Goal: Transaction & Acquisition: Purchase product/service

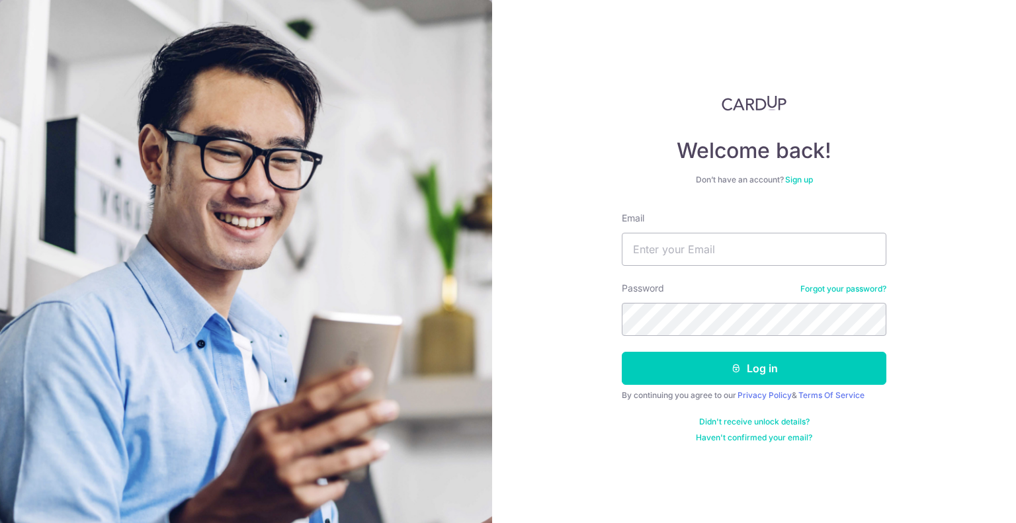
click at [731, 250] on input "Email" at bounding box center [754, 249] width 265 height 33
type input "LOWKIMHUAT@GMAIL.COM"
click at [622, 352] on button "Log in" at bounding box center [754, 368] width 265 height 33
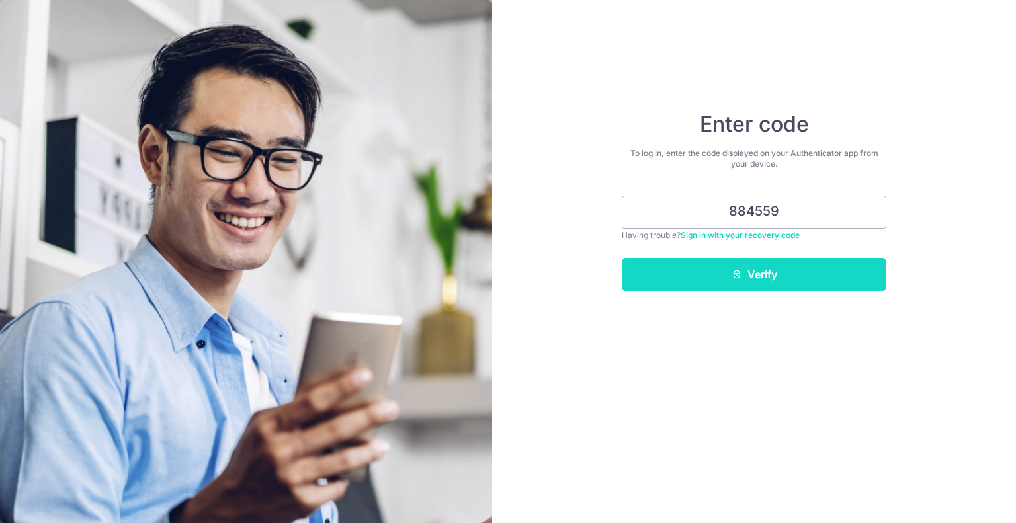
type input "884559"
click at [747, 277] on button "Verify" at bounding box center [754, 274] width 265 height 33
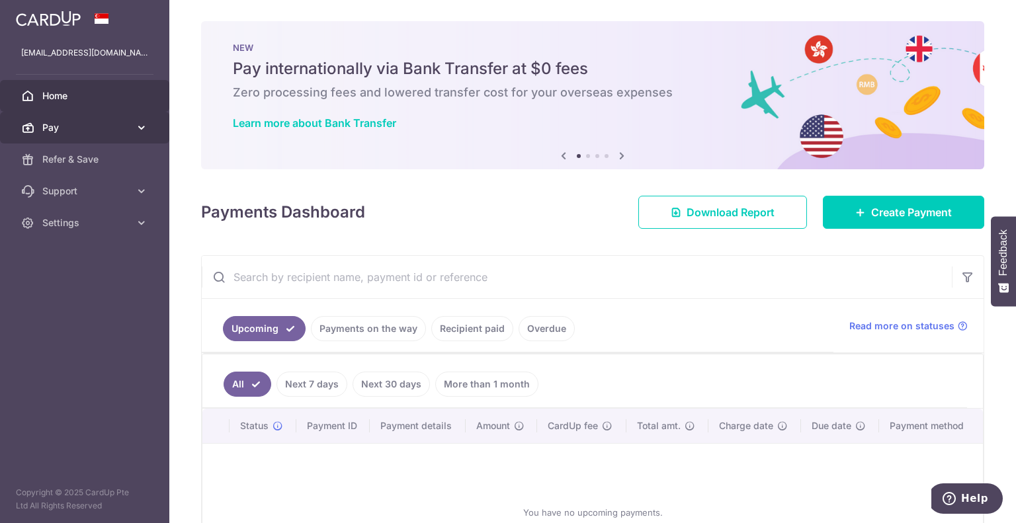
click at [140, 122] on icon at bounding box center [141, 127] width 13 height 13
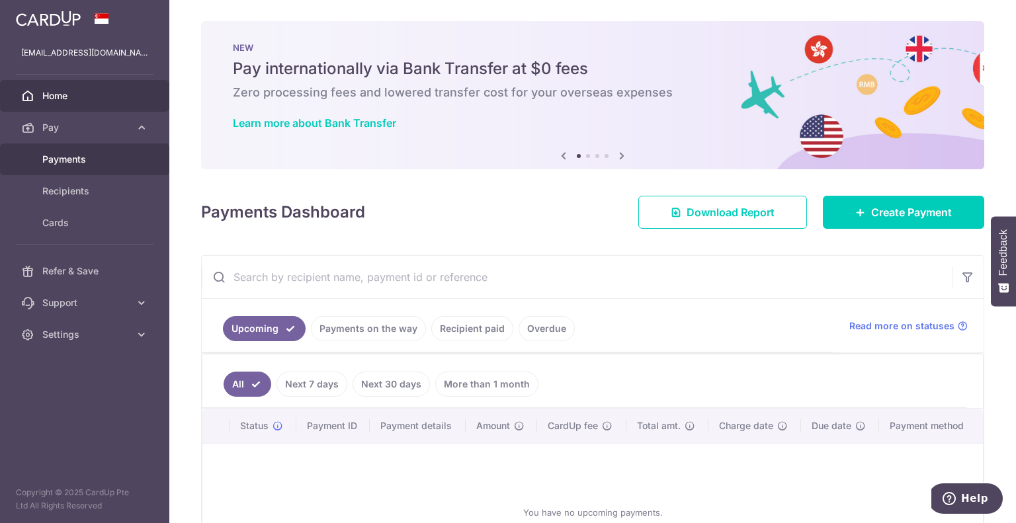
click at [92, 164] on span "Payments" at bounding box center [85, 159] width 87 height 13
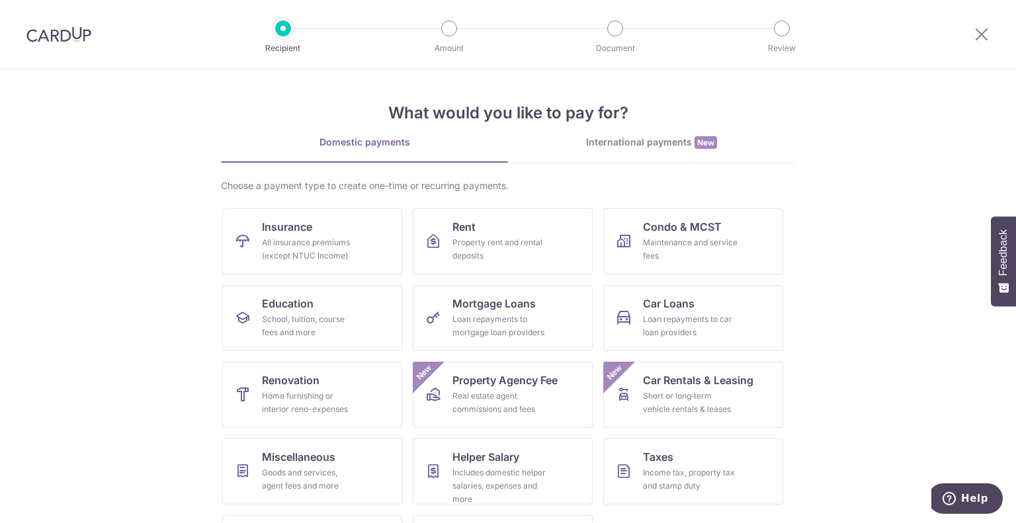
click at [582, 146] on div "International payments New" at bounding box center [651, 143] width 287 height 14
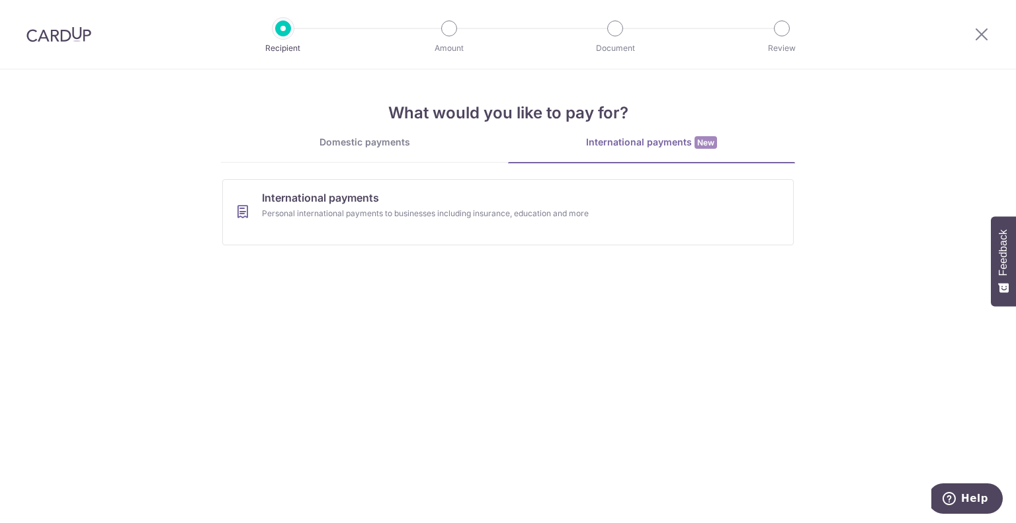
click at [433, 163] on ul "Domestic payments International payments New" at bounding box center [508, 150] width 574 height 28
click at [390, 134] on div "What would you like to pay for? Domestic payments International payments New Ch…" at bounding box center [508, 162] width 574 height 187
click at [390, 146] on div "Domestic payments" at bounding box center [364, 142] width 287 height 13
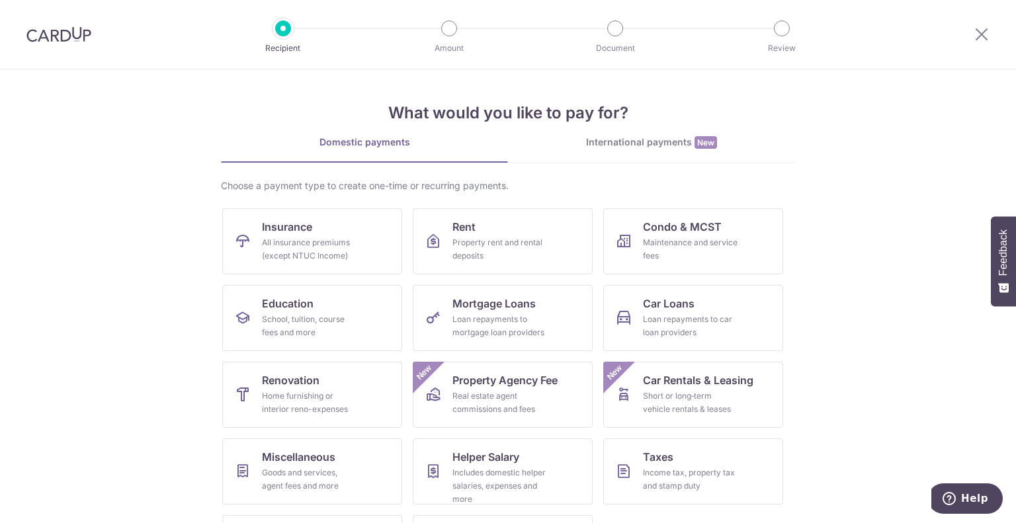
scroll to position [68, 0]
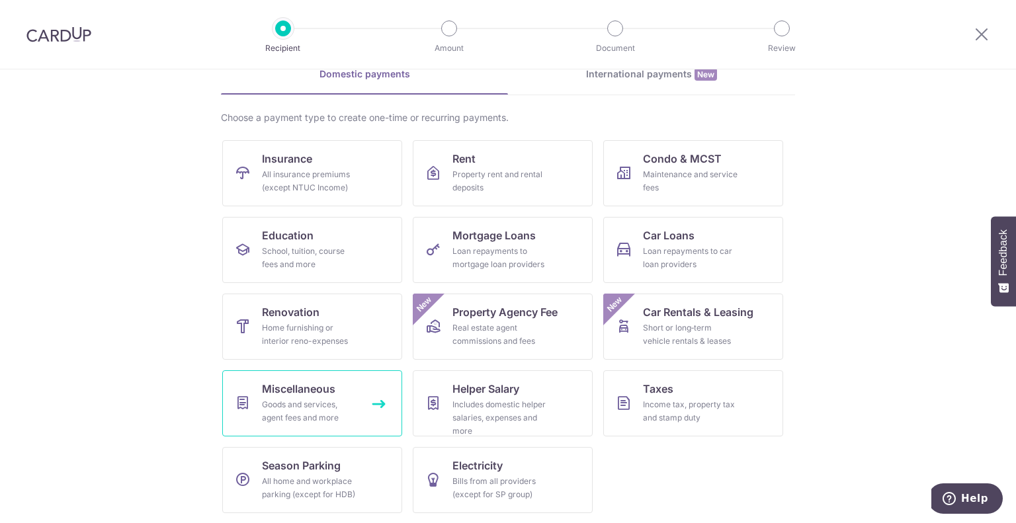
click at [320, 400] on div "Goods and services, agent fees and more" at bounding box center [309, 411] width 95 height 26
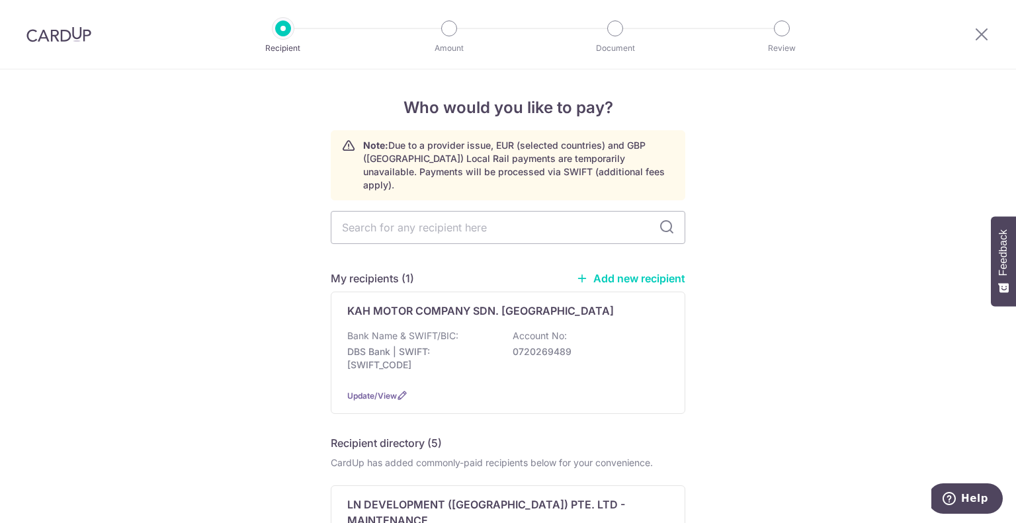
click at [601, 272] on link "Add new recipient" at bounding box center [630, 278] width 109 height 13
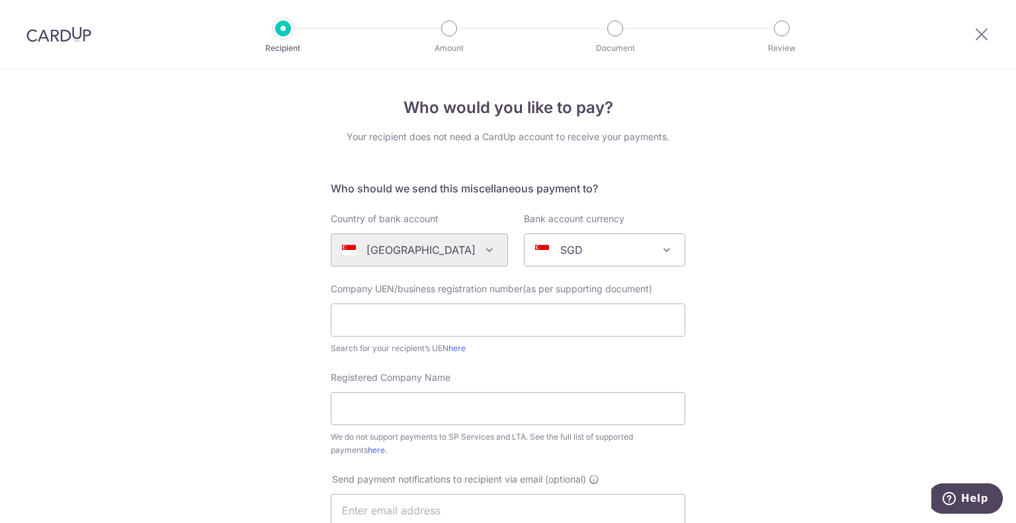
click at [55, 33] on img at bounding box center [58, 34] width 65 height 16
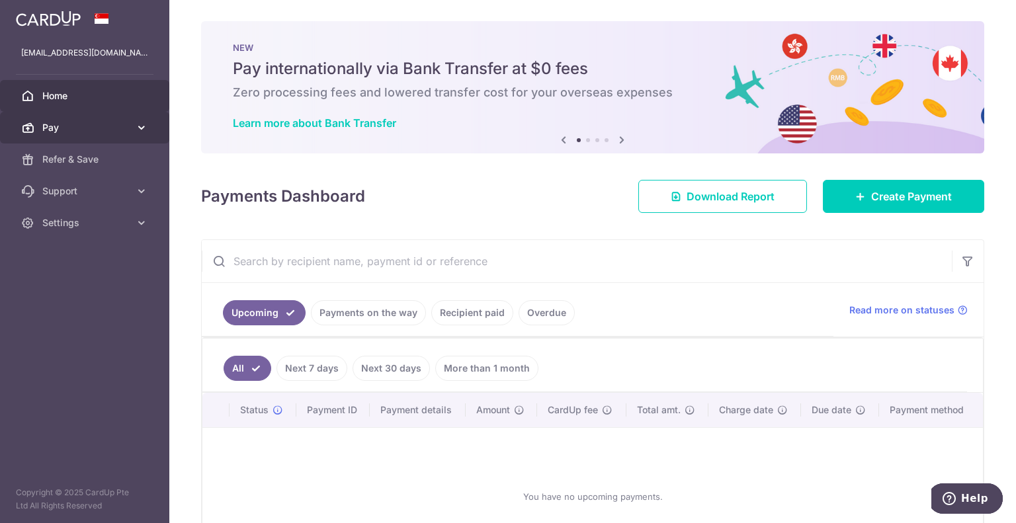
click at [87, 127] on span "Pay" at bounding box center [85, 127] width 87 height 13
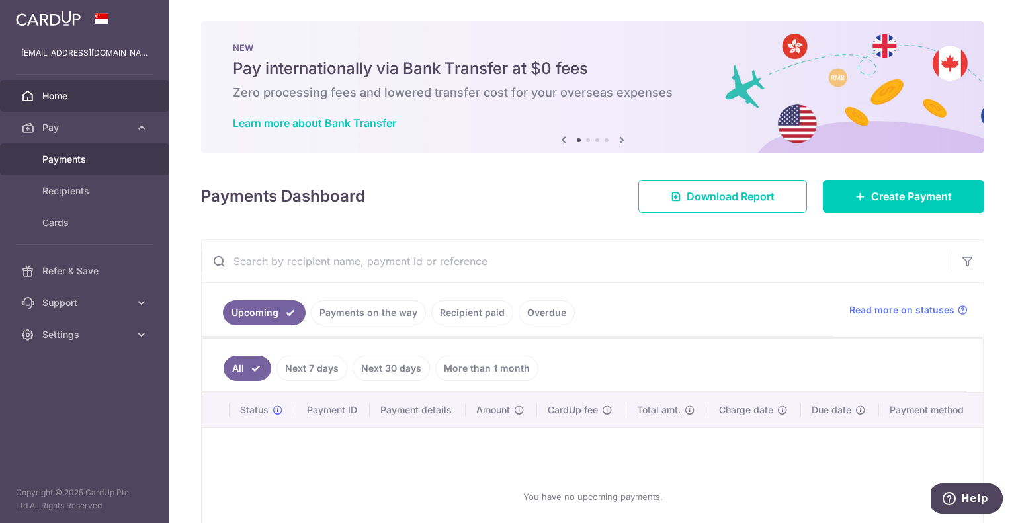
click at [80, 160] on span "Payments" at bounding box center [85, 159] width 87 height 13
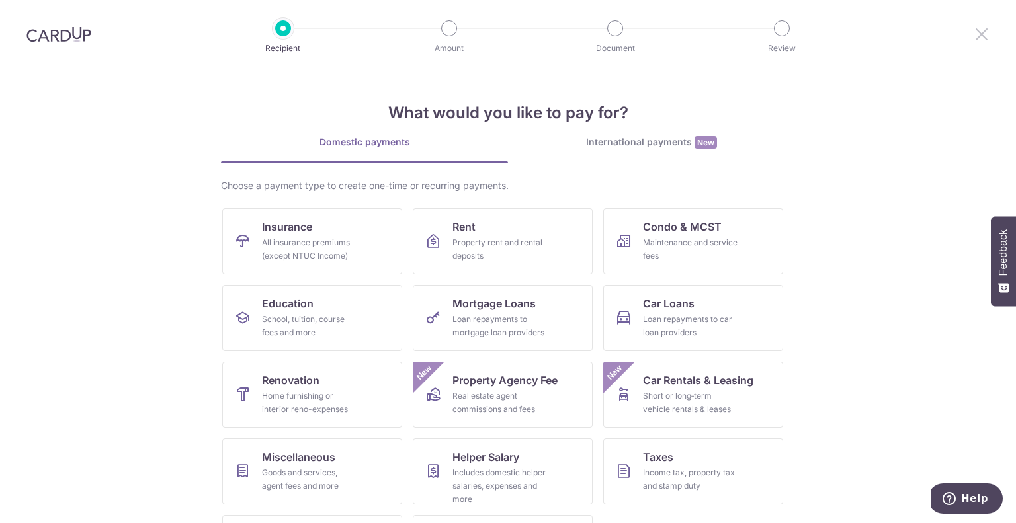
click at [980, 34] on icon at bounding box center [982, 34] width 16 height 17
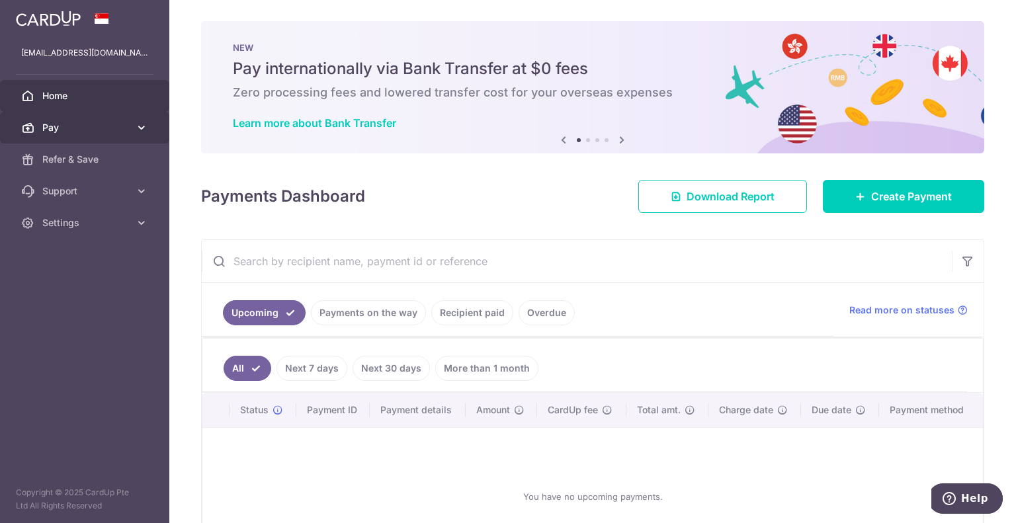
click at [74, 125] on span "Pay" at bounding box center [85, 127] width 87 height 13
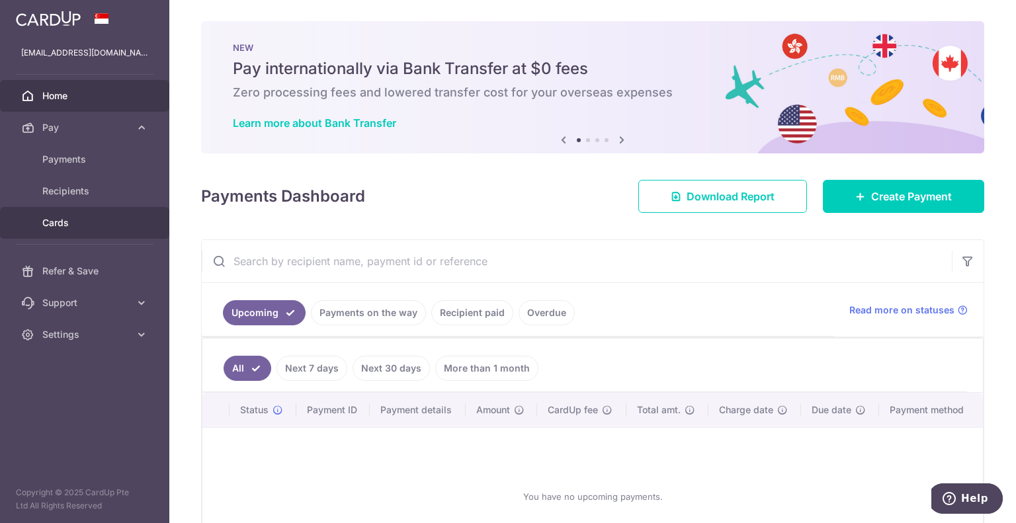
click at [61, 226] on span "Cards" at bounding box center [85, 222] width 87 height 13
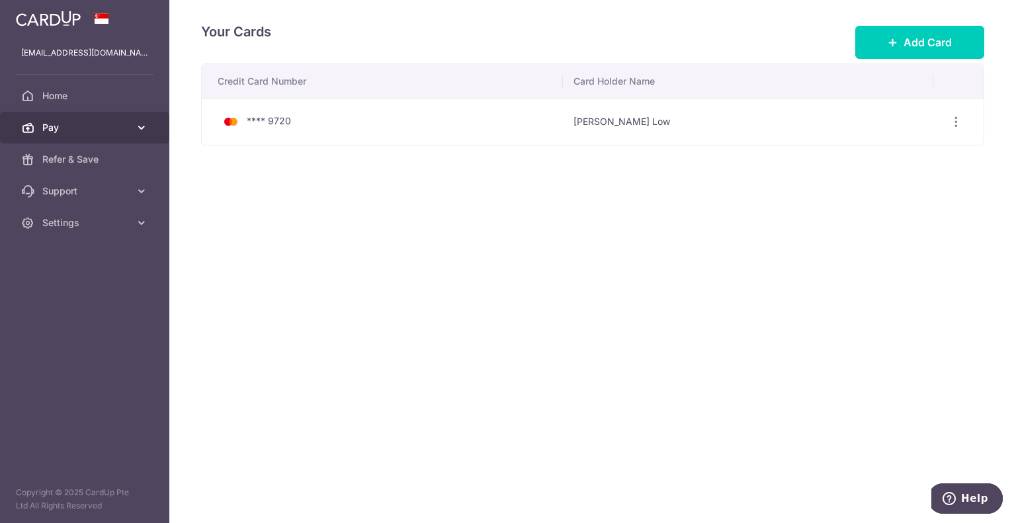
click at [126, 130] on span "Pay" at bounding box center [85, 127] width 87 height 13
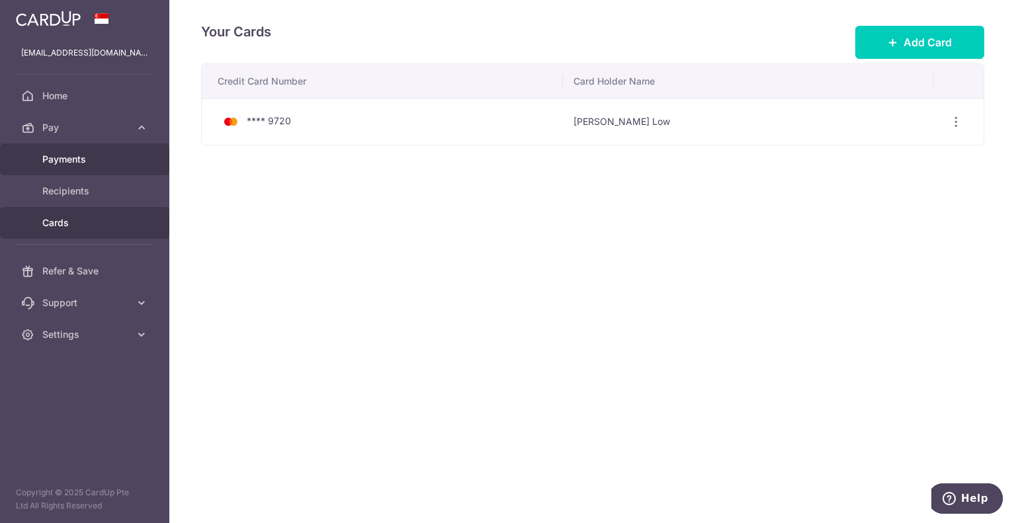
click at [105, 163] on span "Payments" at bounding box center [85, 159] width 87 height 13
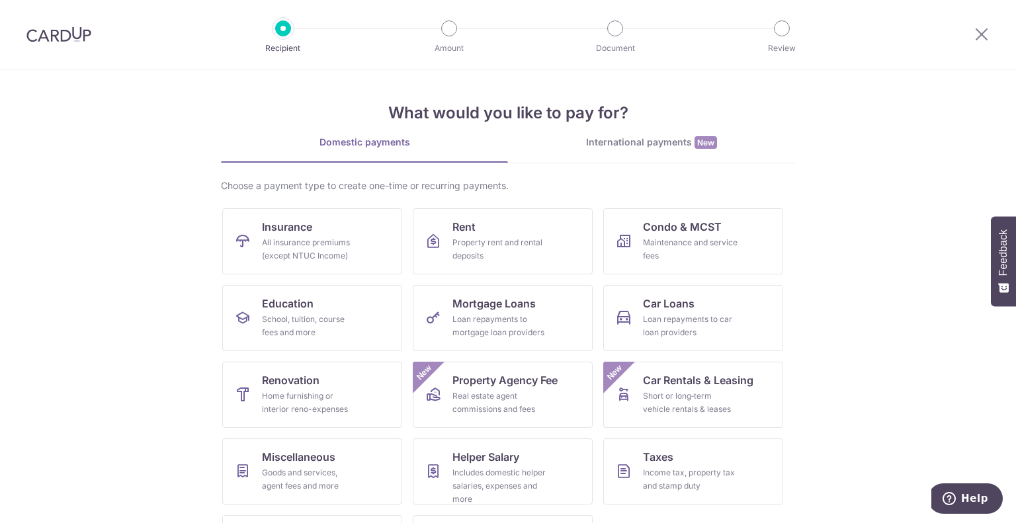
scroll to position [68, 0]
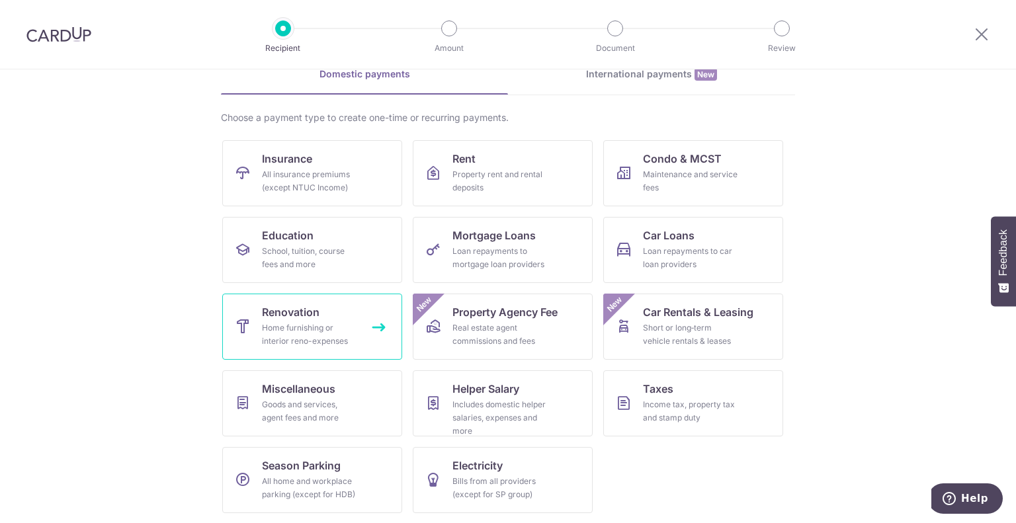
click at [283, 311] on span "Renovation" at bounding box center [291, 312] width 58 height 16
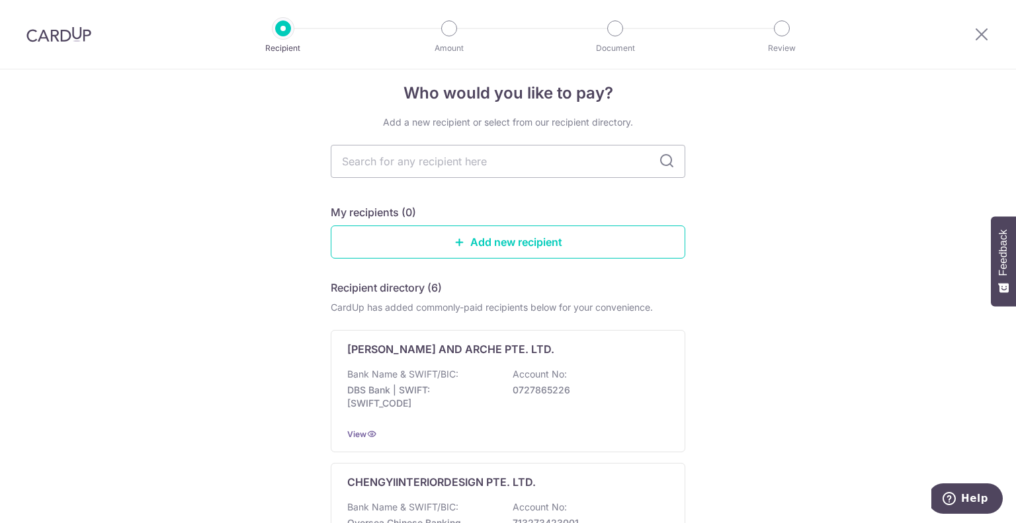
scroll to position [15, 0]
click at [459, 229] on link "Add new recipient" at bounding box center [508, 241] width 355 height 33
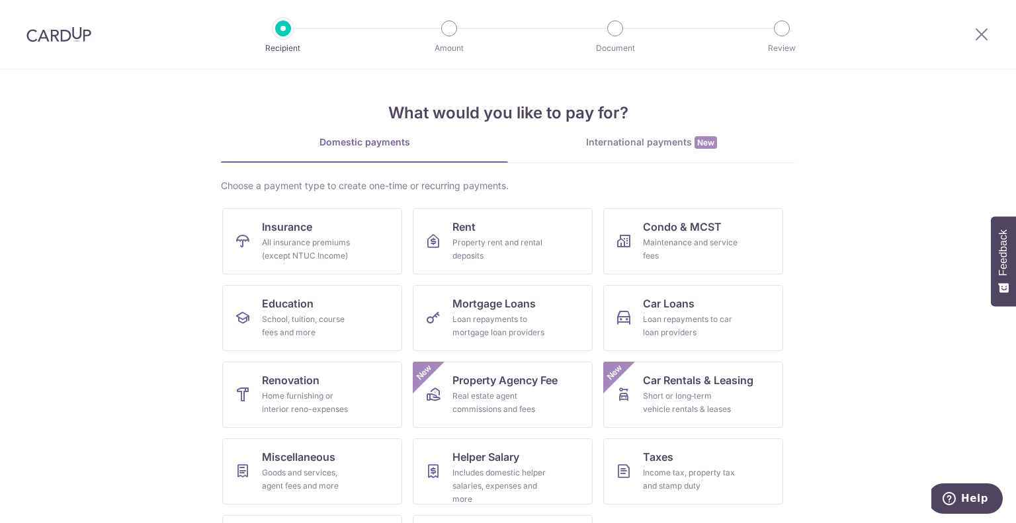
scroll to position [68, 0]
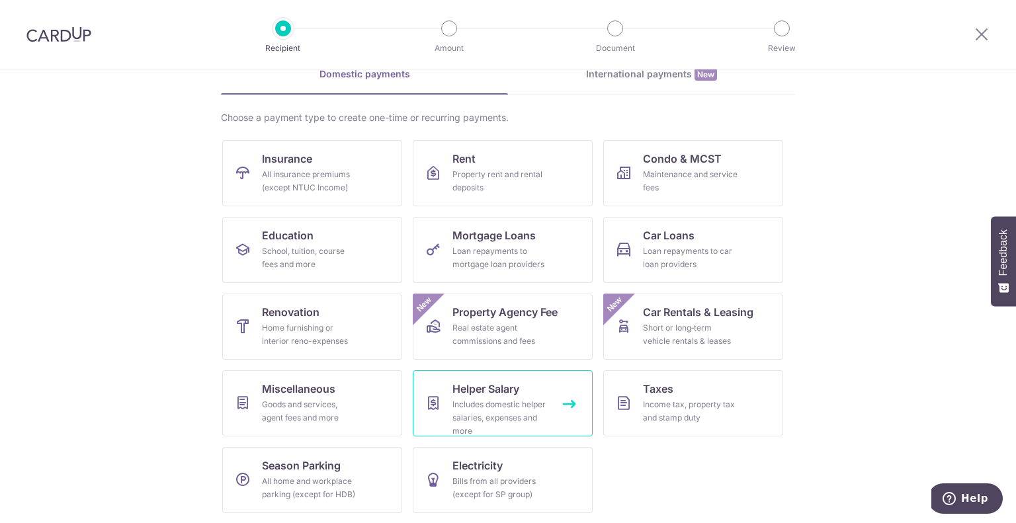
click at [521, 412] on div "Includes domestic helper salaries, expenses and more" at bounding box center [500, 418] width 95 height 40
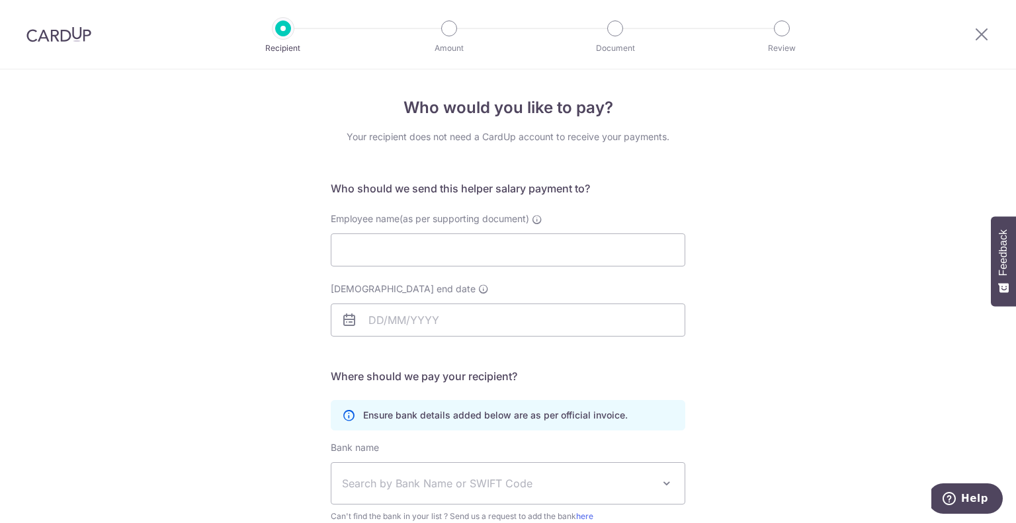
click at [69, 32] on img at bounding box center [58, 34] width 65 height 16
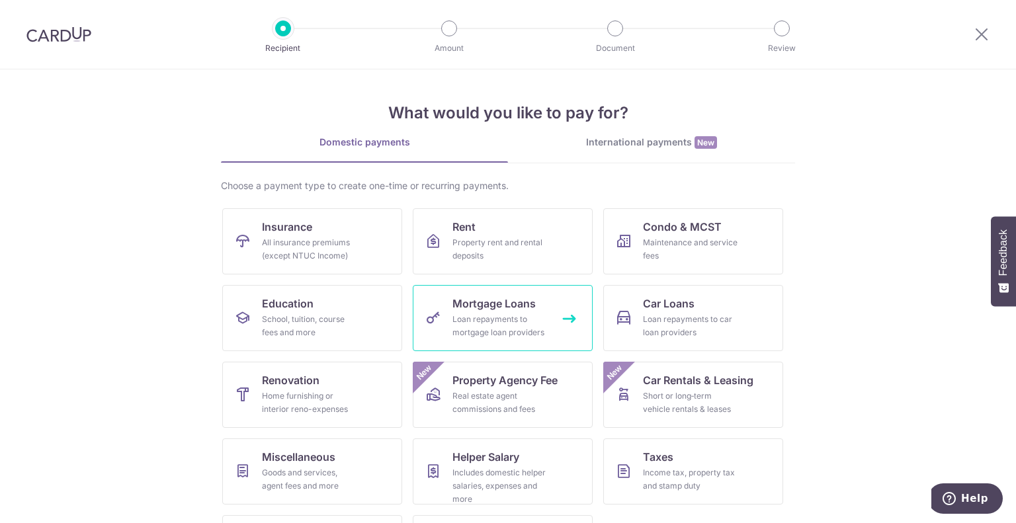
click at [511, 325] on div "Loan repayments to mortgage loan providers" at bounding box center [500, 326] width 95 height 26
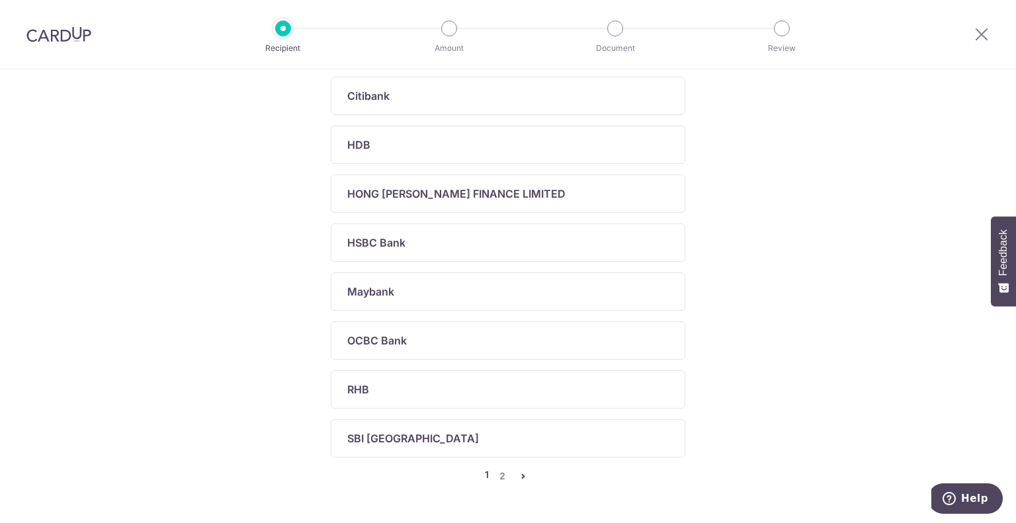
scroll to position [488, 0]
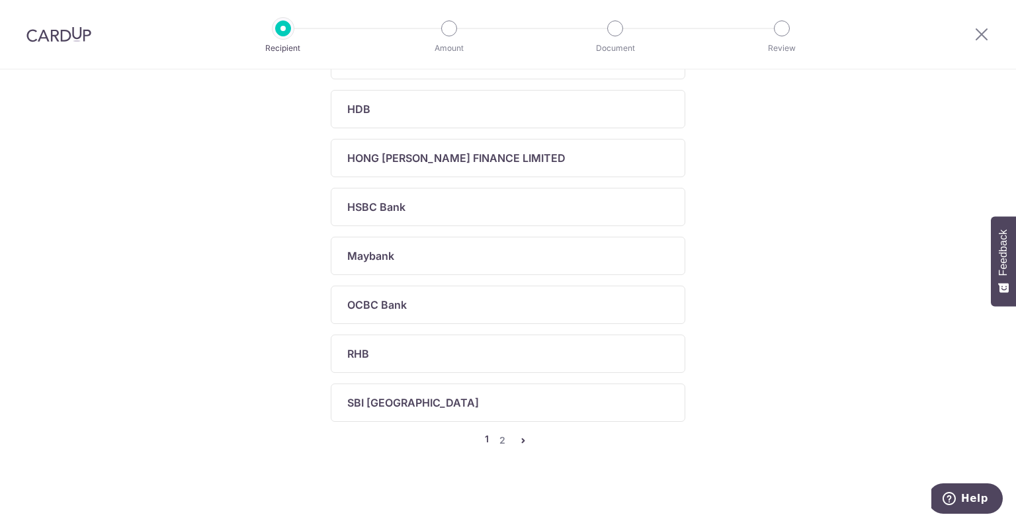
click at [577, 364] on div "RHB" at bounding box center [508, 354] width 355 height 38
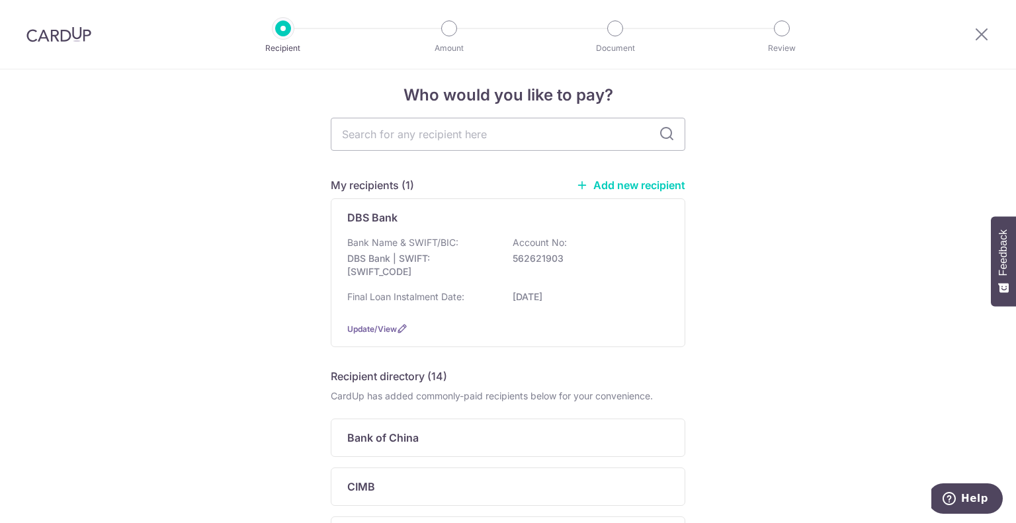
scroll to position [13, 0]
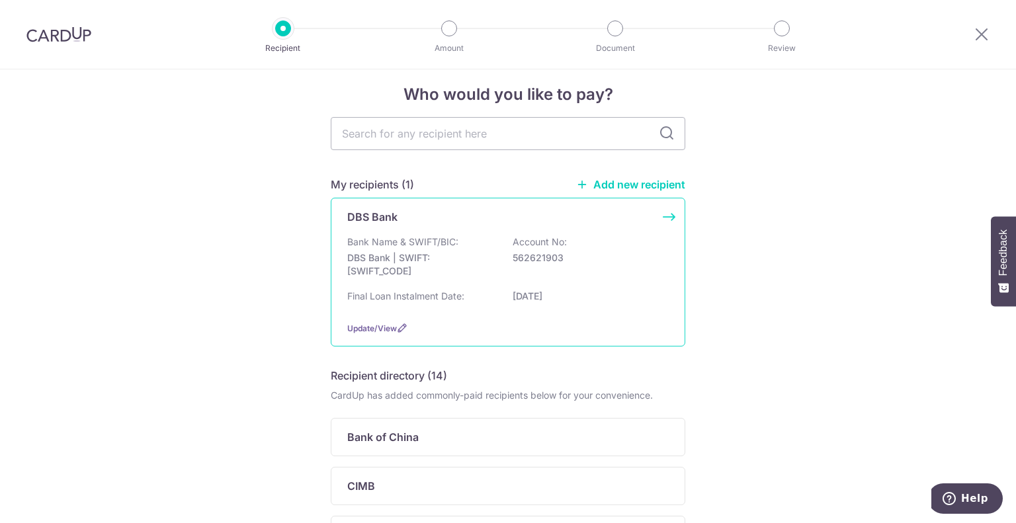
click at [583, 271] on div "Bank Name & SWIFT/BIC: DBS Bank | SWIFT: DBSSSGSGXXX Account No: 562621903" at bounding box center [508, 260] width 322 height 49
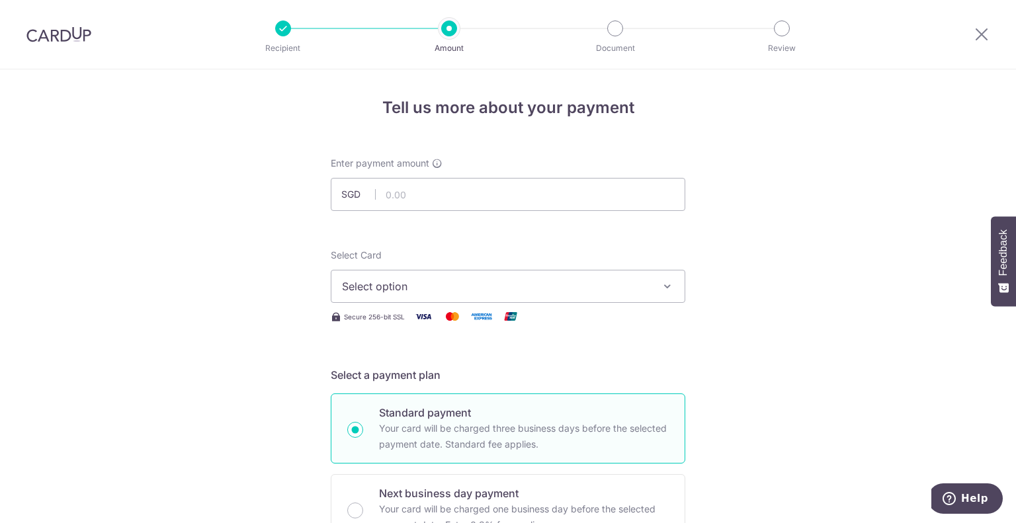
click at [584, 288] on span "Select option" at bounding box center [496, 287] width 308 height 16
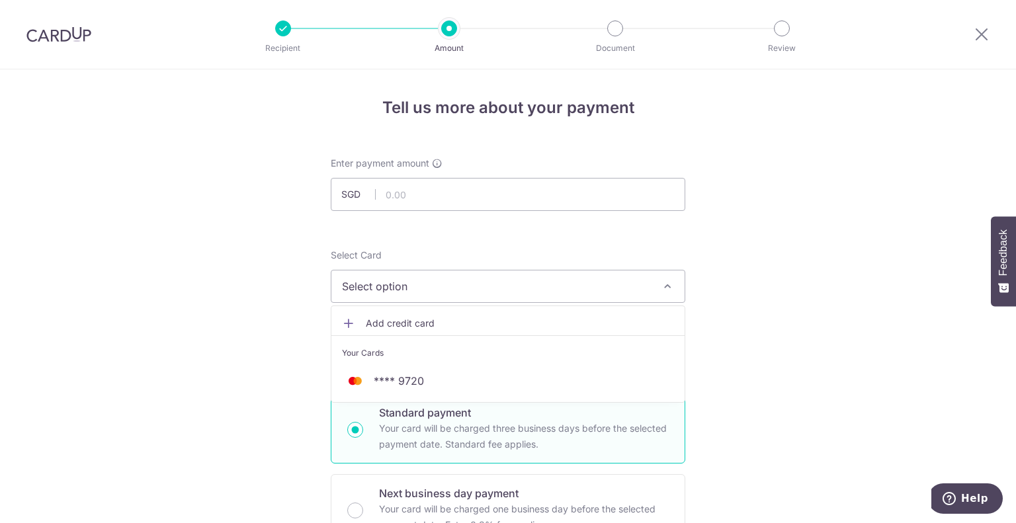
click at [398, 384] on span "**** 9720" at bounding box center [399, 381] width 50 height 16
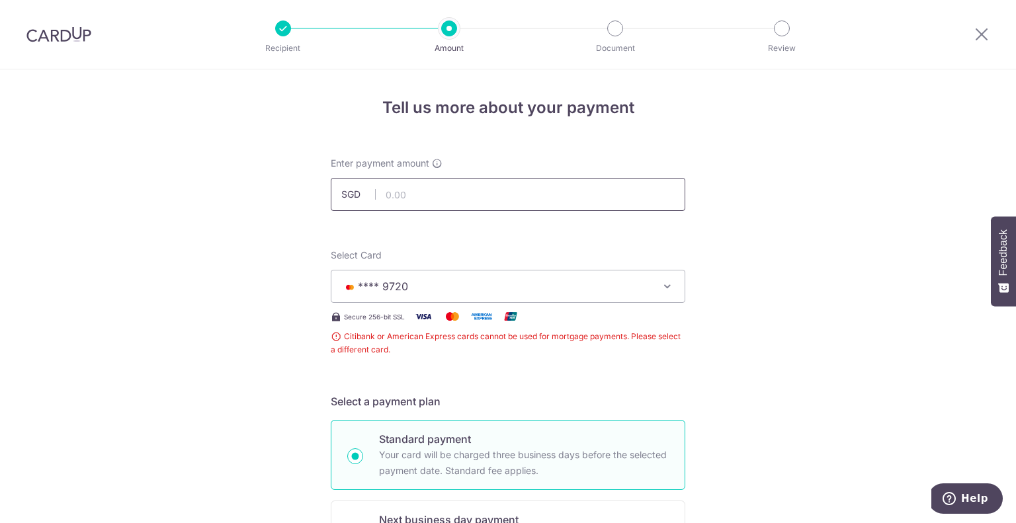
click at [496, 199] on input "text" at bounding box center [508, 194] width 355 height 33
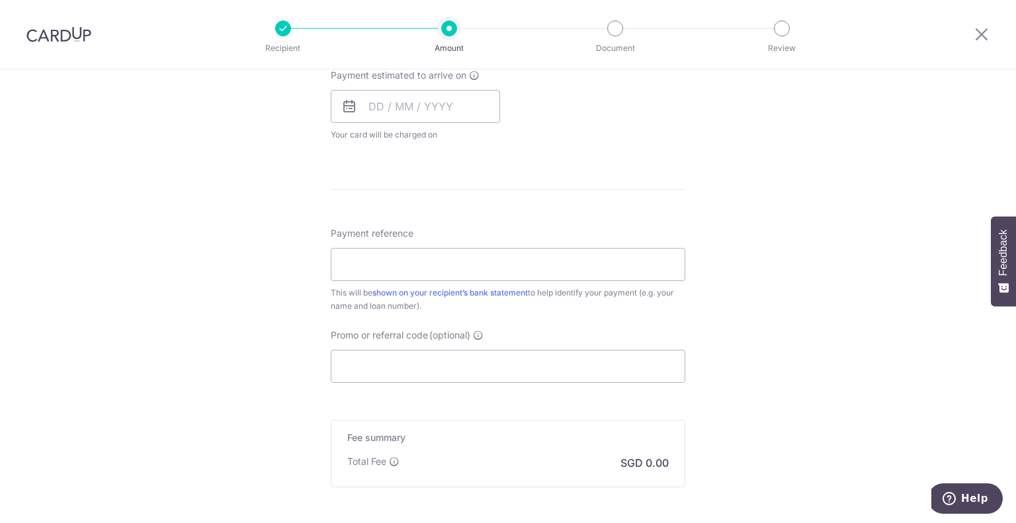
scroll to position [487, 0]
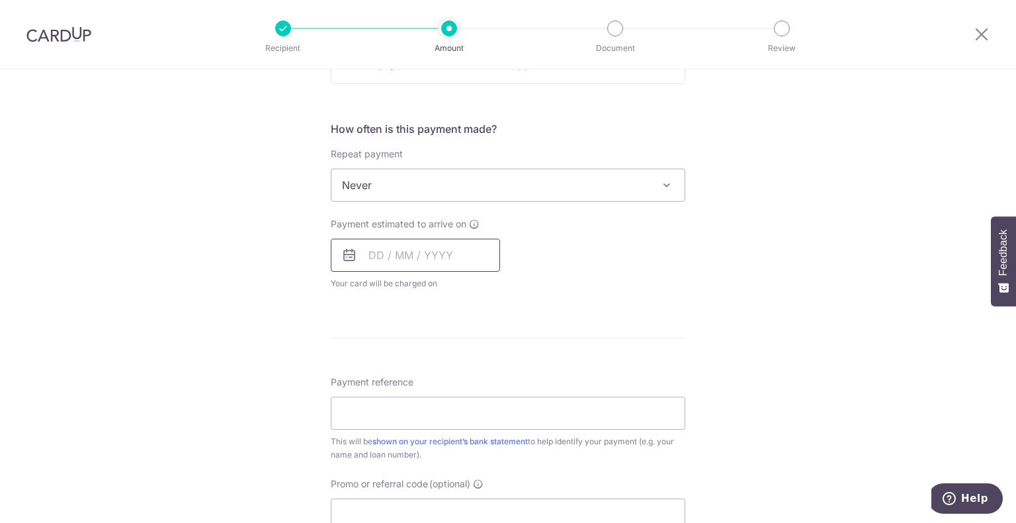
type input "1,000.00"
click at [446, 243] on input "text" at bounding box center [415, 255] width 169 height 33
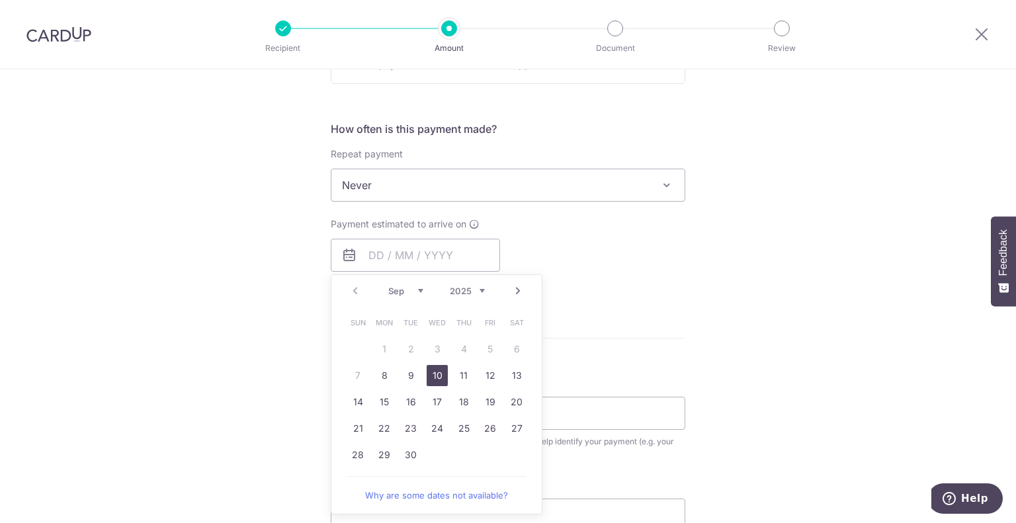
click at [433, 380] on link "10" at bounding box center [437, 375] width 21 height 21
type input "10/09/2025"
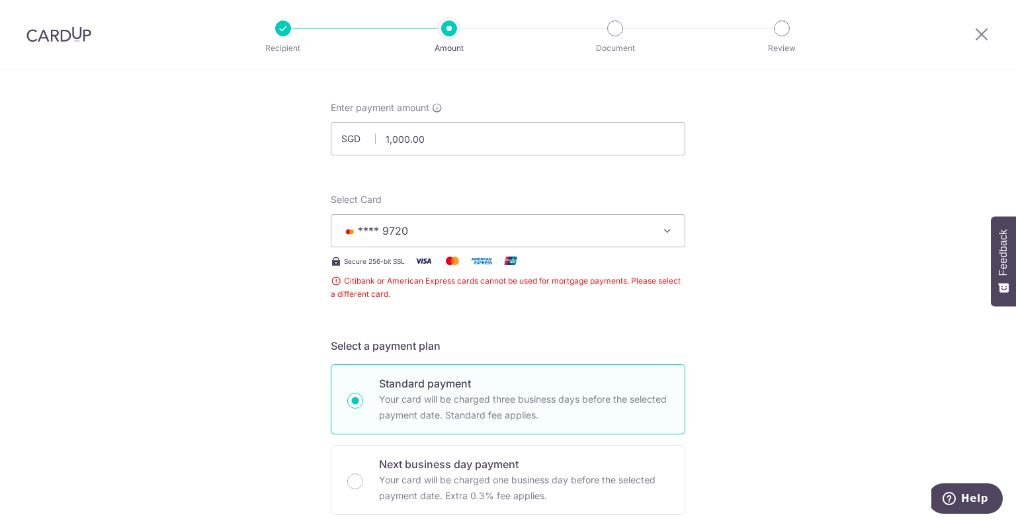
scroll to position [47, 0]
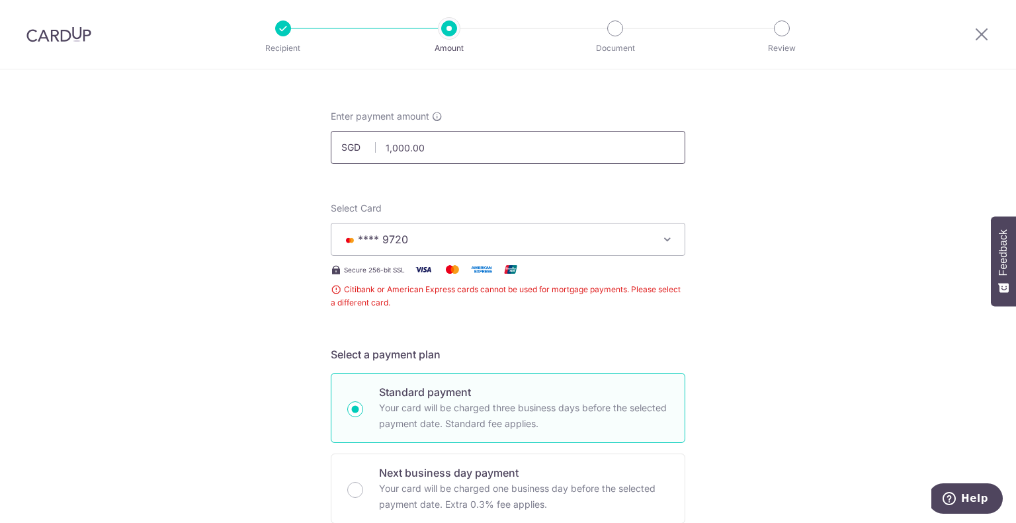
click at [465, 148] on input "1,000.00" at bounding box center [508, 147] width 355 height 33
type input "1"
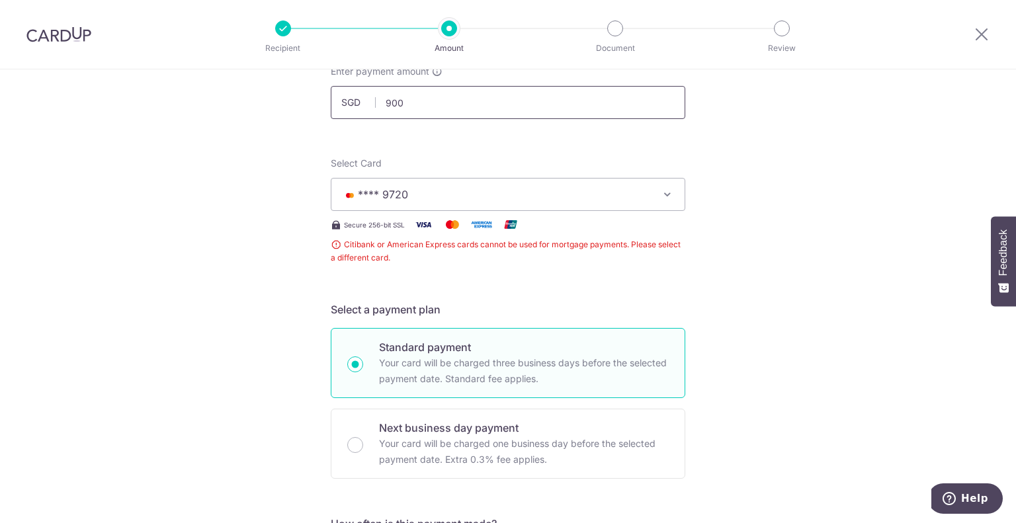
scroll to position [0, 0]
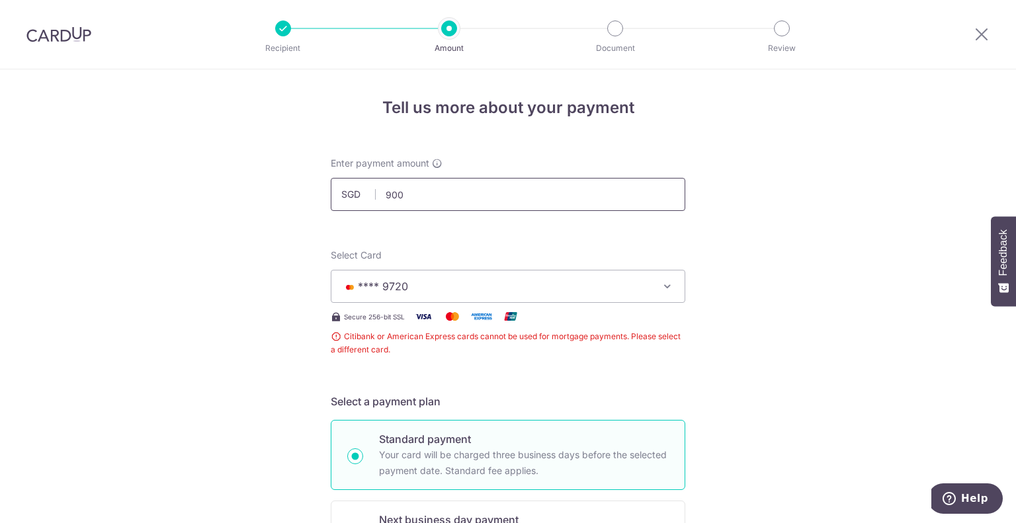
click at [415, 192] on input "900" at bounding box center [508, 194] width 355 height 33
click at [441, 261] on div "Select Card **** 9720 Add credit card Your Cards **** 9720" at bounding box center [508, 276] width 355 height 54
click at [433, 200] on input "900.00" at bounding box center [508, 194] width 355 height 33
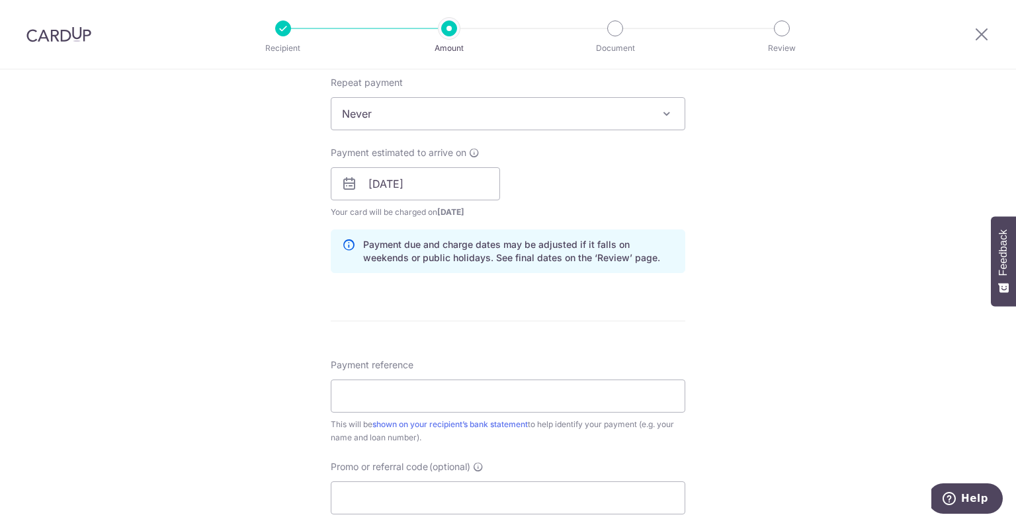
scroll to position [822, 0]
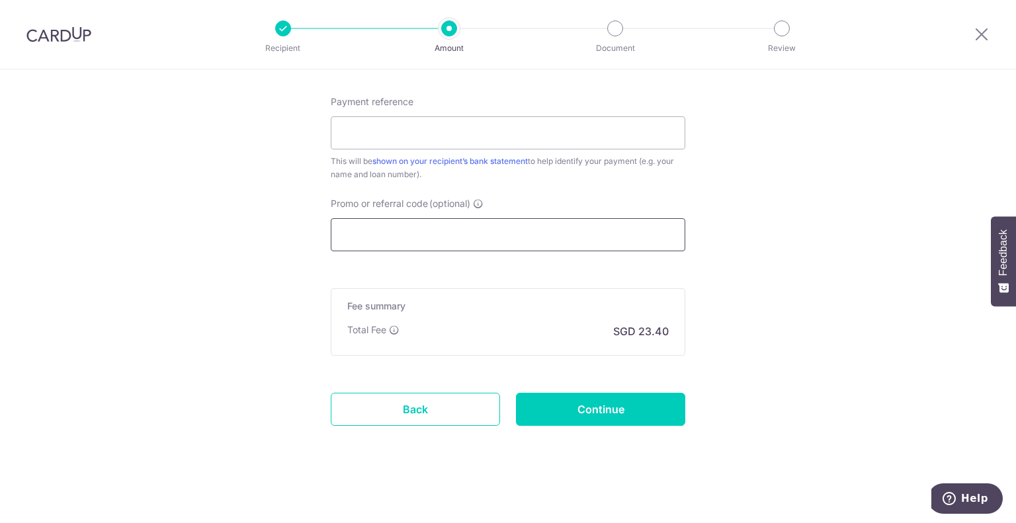
click at [442, 242] on input "Promo or referral code (optional)" at bounding box center [508, 234] width 355 height 33
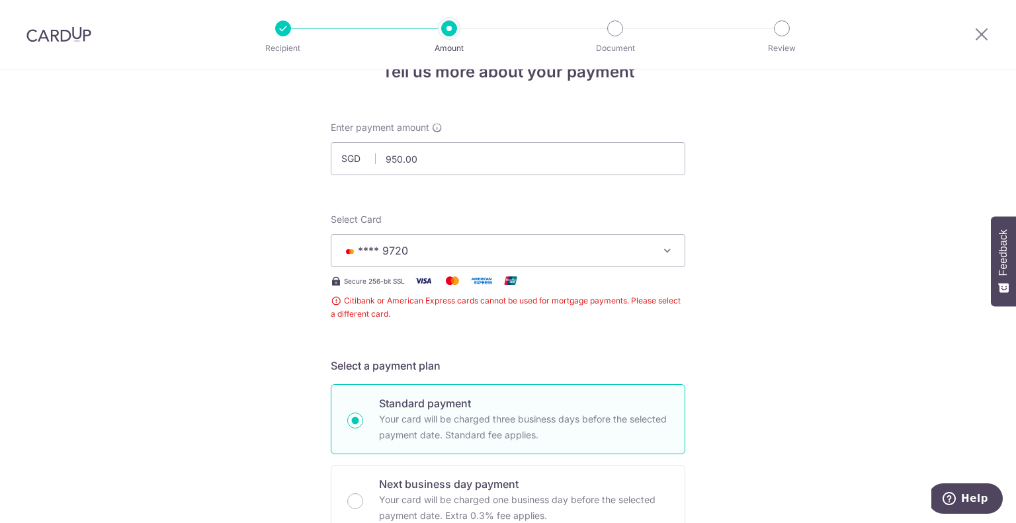
scroll to position [0, 0]
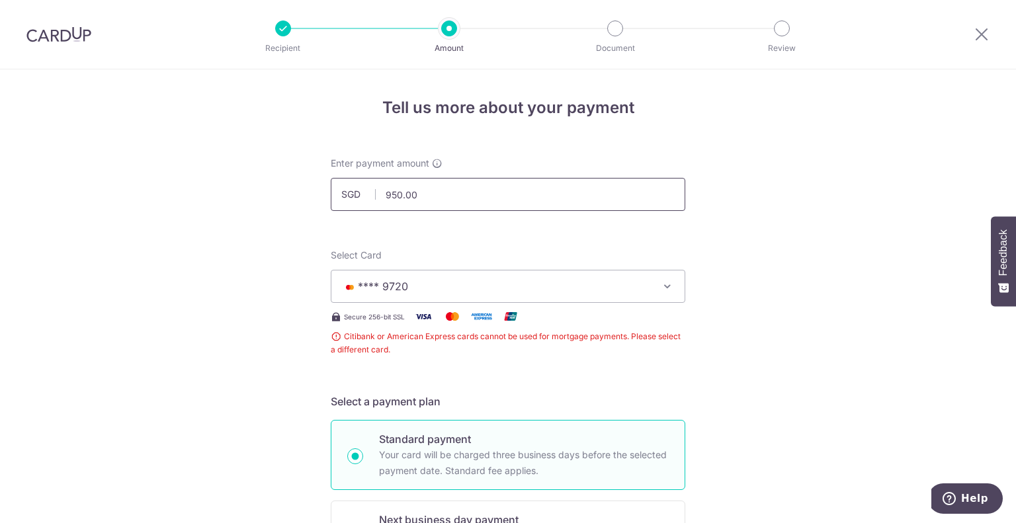
click at [427, 194] on input "950.00" at bounding box center [508, 194] width 355 height 33
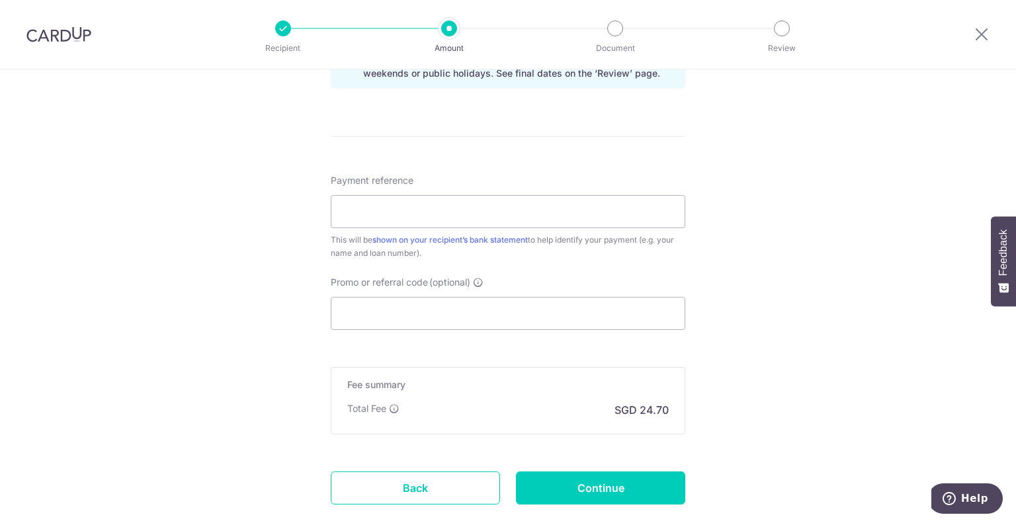
scroll to position [822, 0]
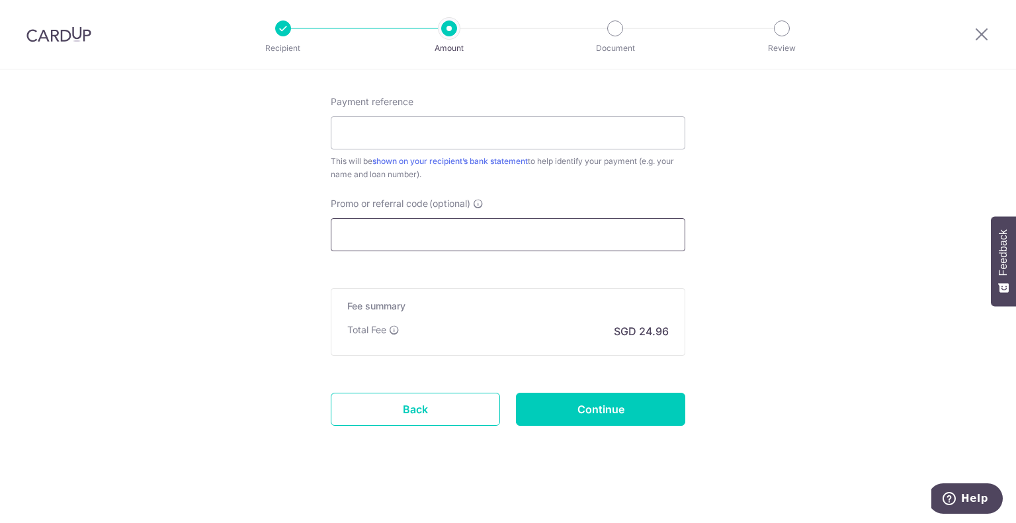
click at [435, 243] on input "Promo or referral code (optional)" at bounding box center [508, 234] width 355 height 33
click at [396, 122] on input "Payment reference" at bounding box center [508, 132] width 355 height 33
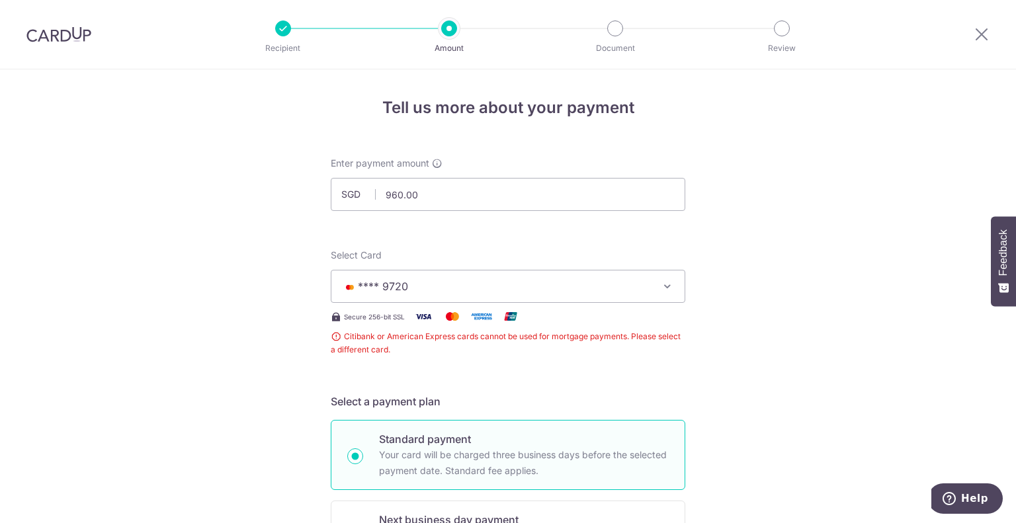
scroll to position [0, 0]
click at [419, 195] on input "960.00" at bounding box center [508, 194] width 355 height 33
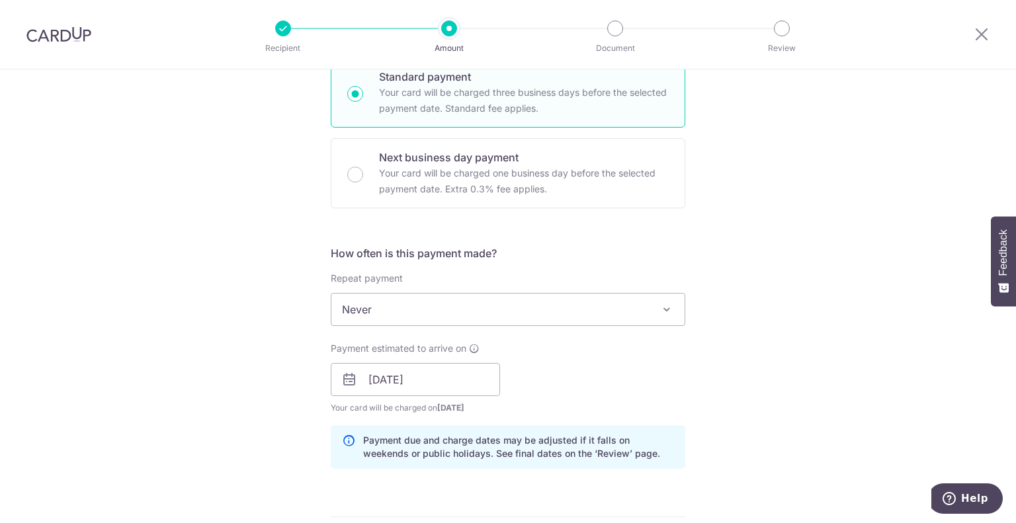
scroll to position [370, 0]
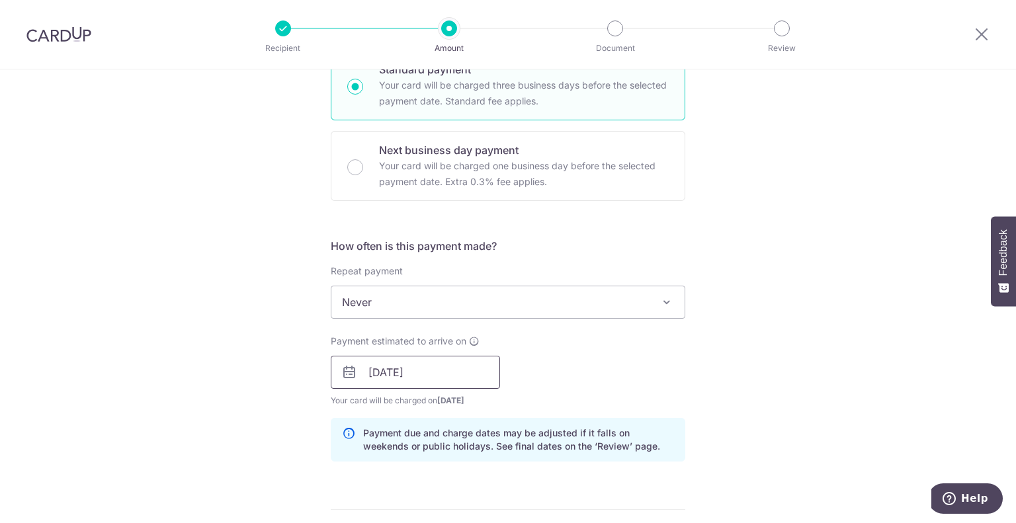
type input "975.00"
click at [396, 371] on input "10/09/2025" at bounding box center [415, 372] width 169 height 33
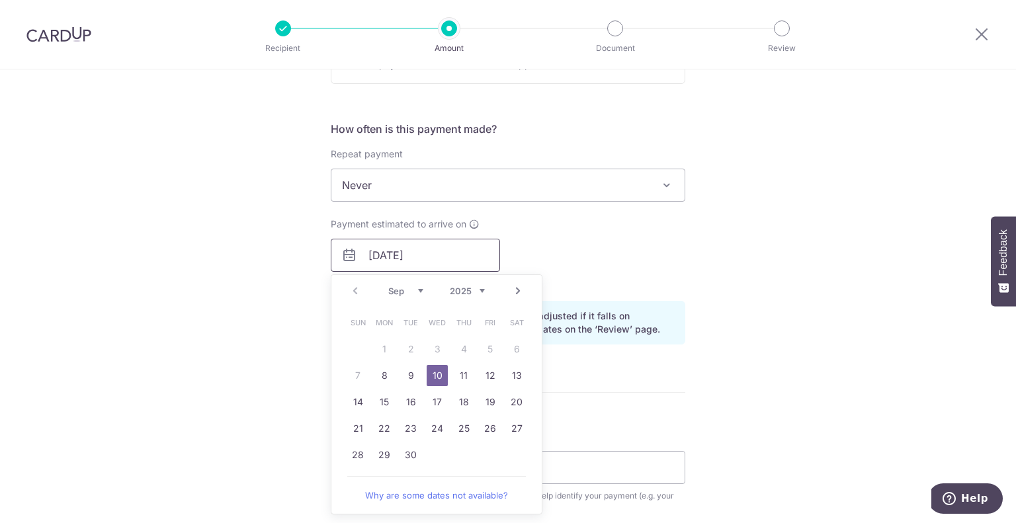
scroll to position [488, 0]
click at [412, 423] on link "23" at bounding box center [410, 427] width 21 height 21
type input "23/09/2025"
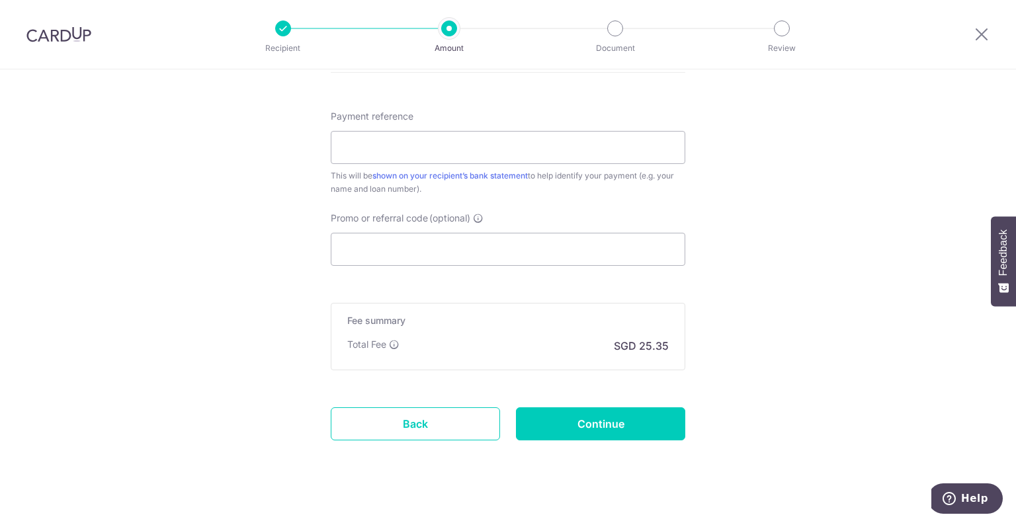
scroll to position [809, 0]
click at [570, 413] on input "Continue" at bounding box center [600, 422] width 169 height 33
type input "Create Schedule"
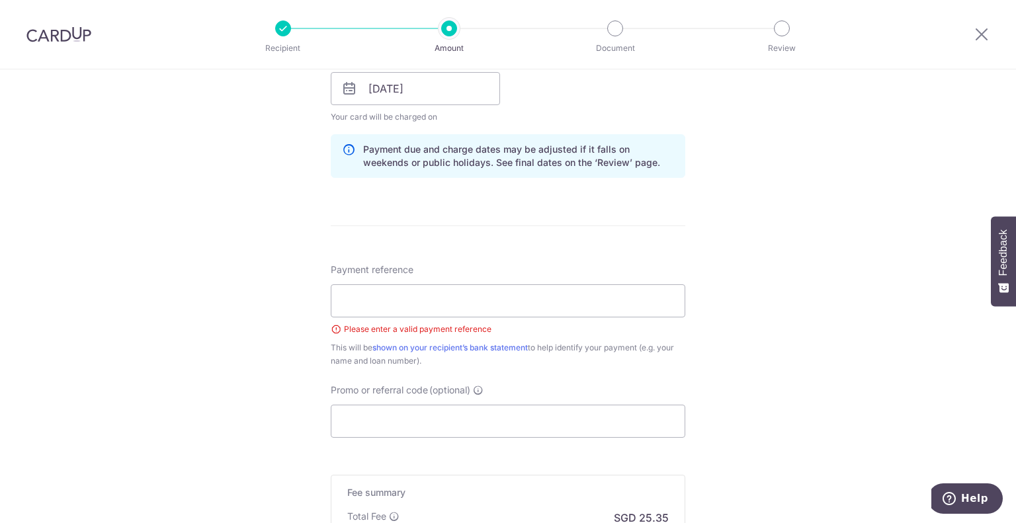
scroll to position [642, 0]
click at [527, 308] on input "Payment reference" at bounding box center [508, 299] width 355 height 33
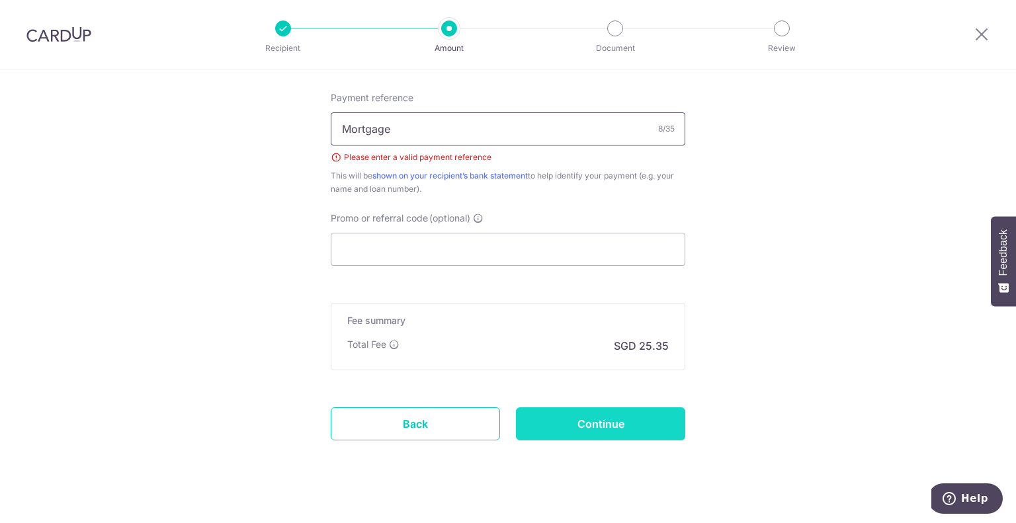
scroll to position [816, 0]
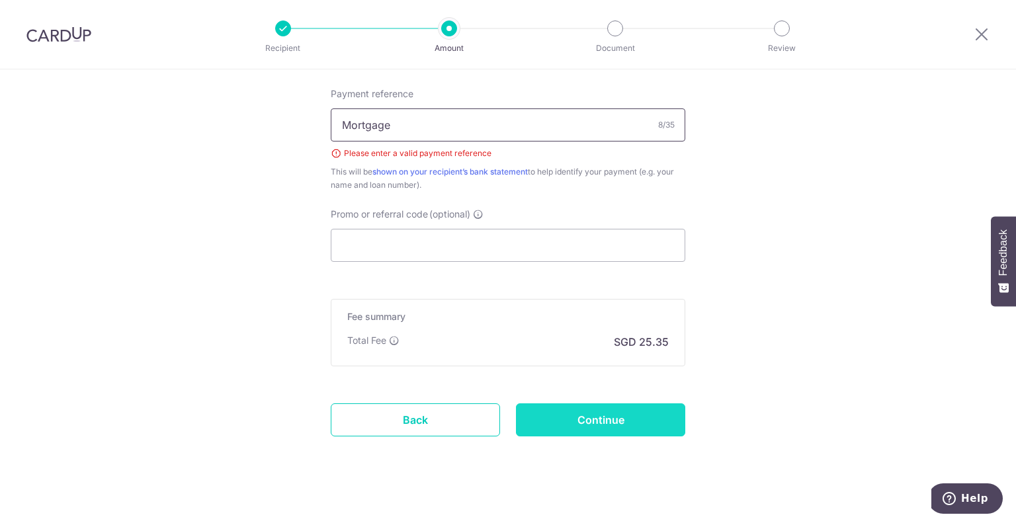
type input "Mortgage"
click at [650, 428] on input "Continue" at bounding box center [600, 420] width 169 height 33
type input "Create Schedule"
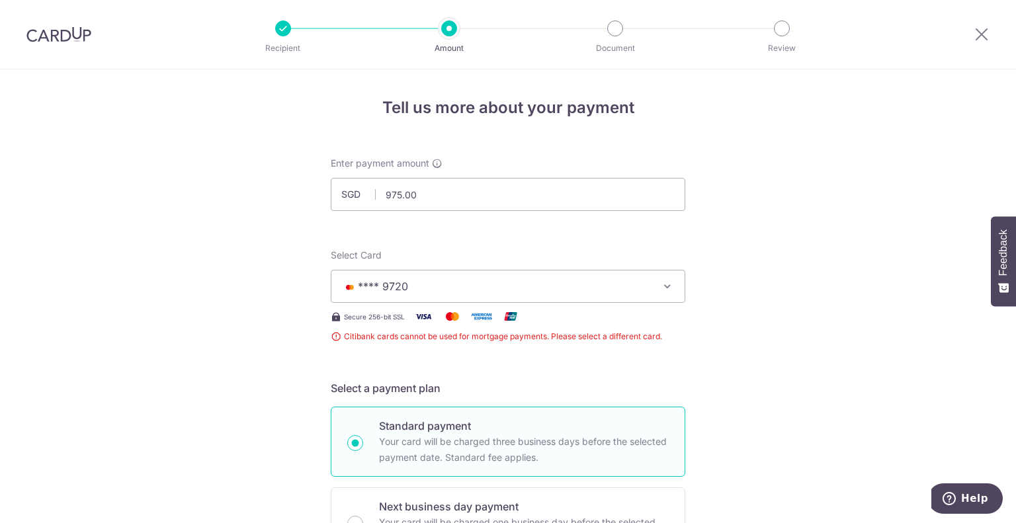
click at [654, 298] on button "**** 9720" at bounding box center [508, 286] width 355 height 33
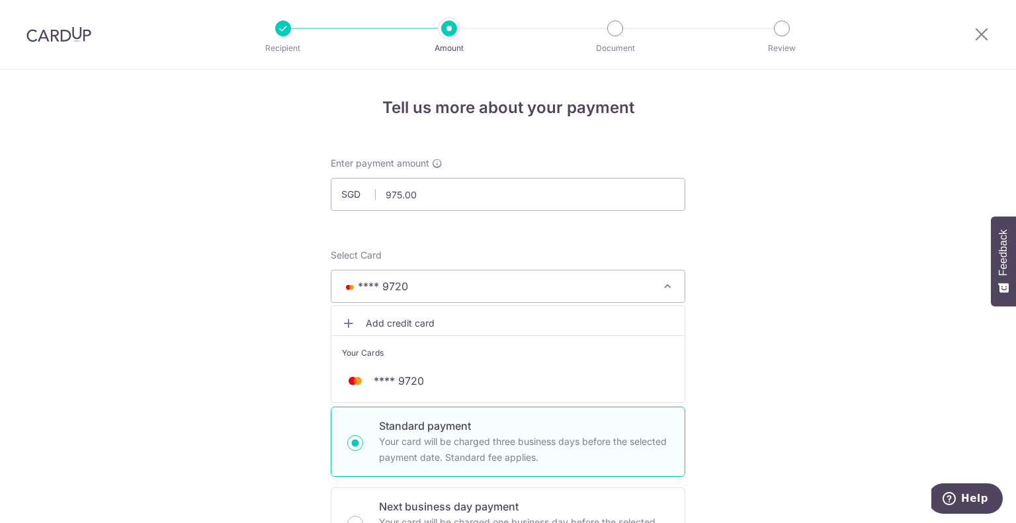
click at [511, 326] on span "Add credit card" at bounding box center [520, 323] width 308 height 13
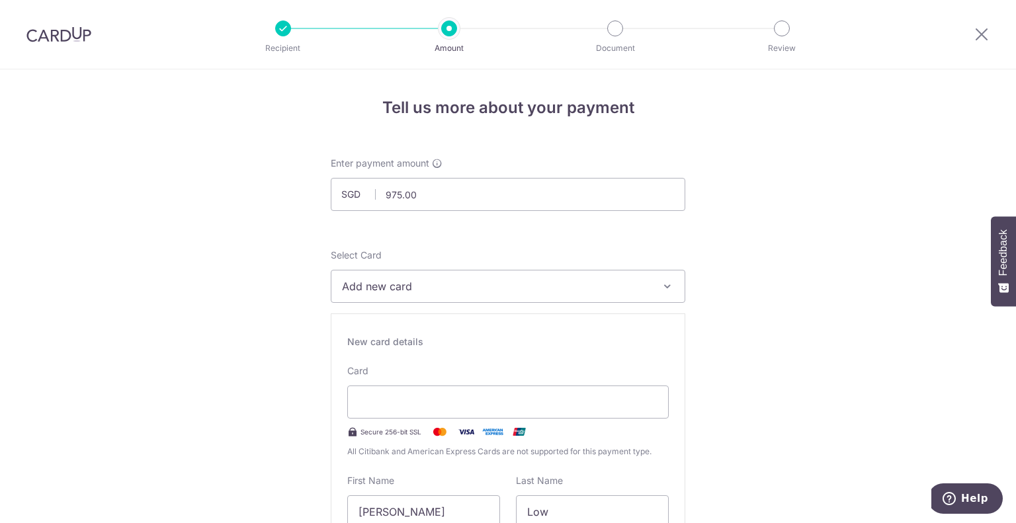
click at [496, 288] on span "Add new card" at bounding box center [496, 287] width 308 height 16
click at [417, 320] on span "Add credit card" at bounding box center [520, 323] width 308 height 13
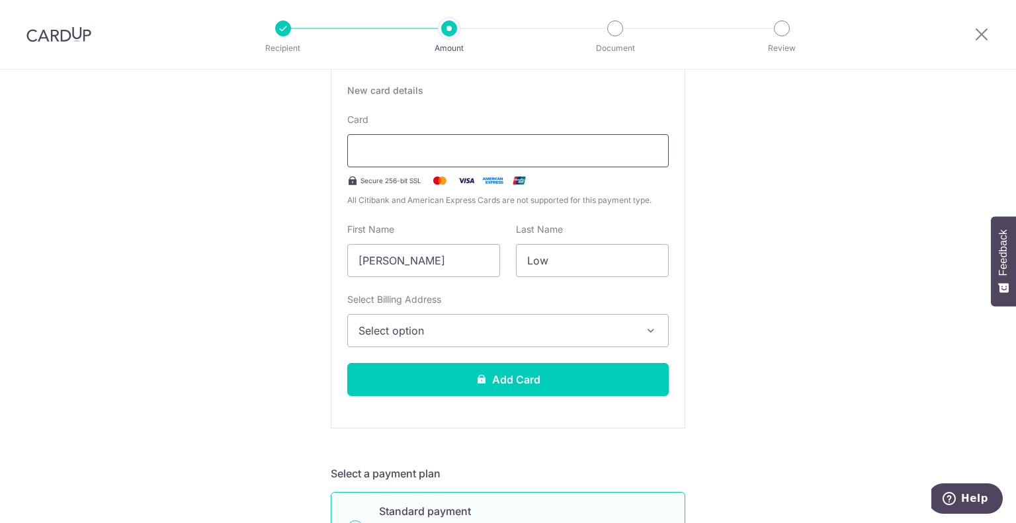
scroll to position [256, 0]
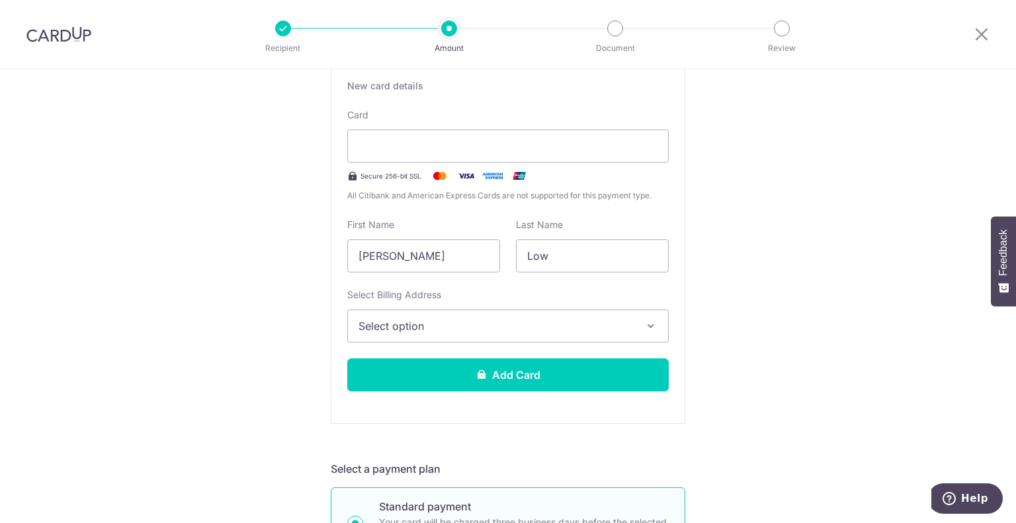
click at [537, 318] on span "Select option" at bounding box center [496, 326] width 275 height 16
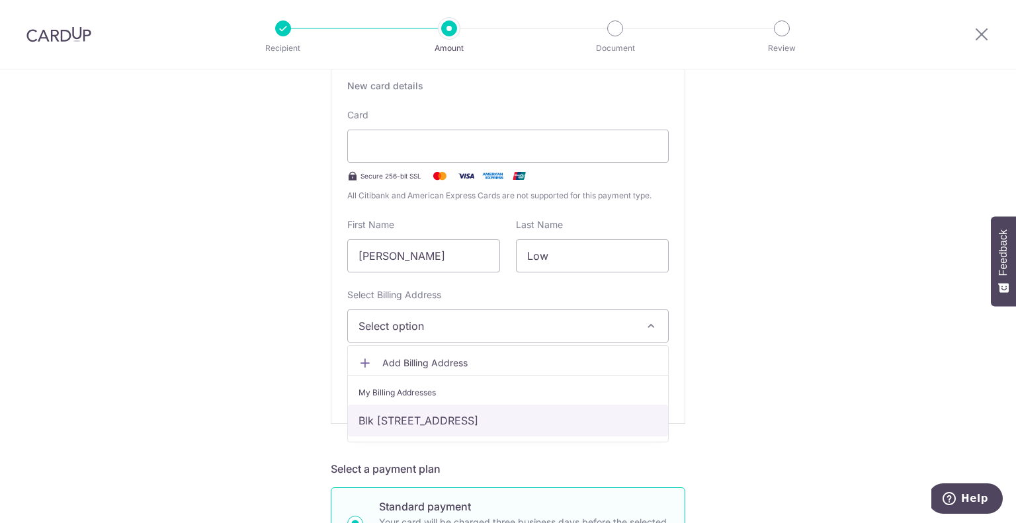
click at [447, 422] on link "Blk [STREET_ADDRESS]" at bounding box center [508, 421] width 320 height 32
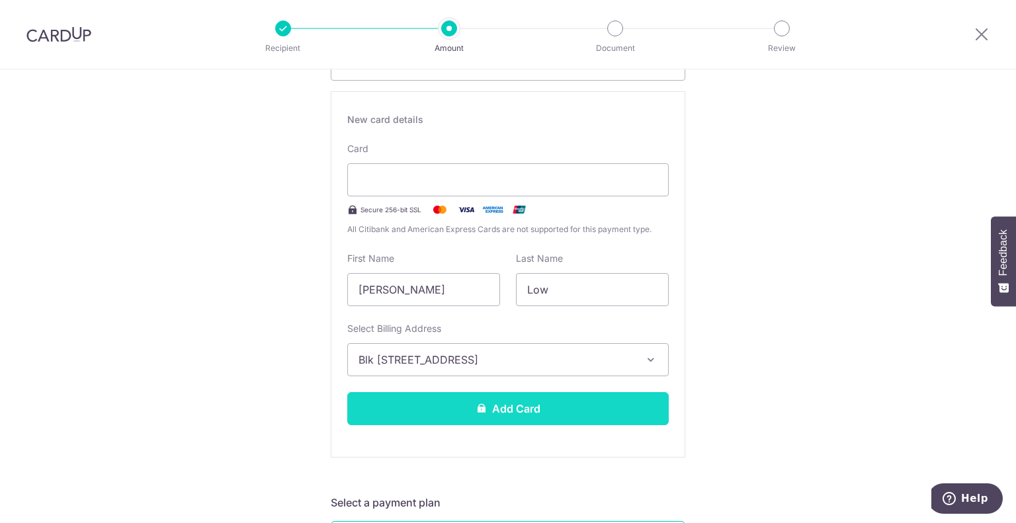
scroll to position [234, 0]
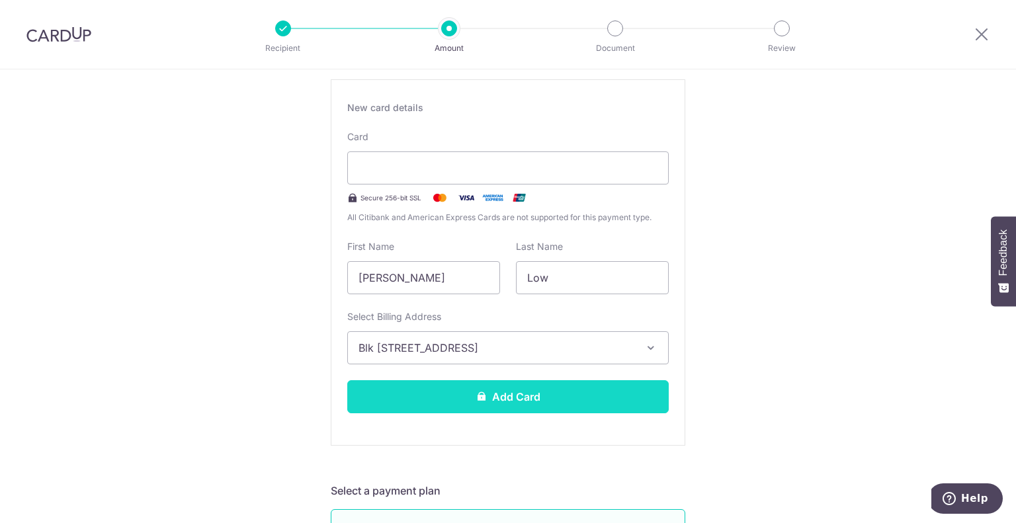
click at [522, 405] on button "Add Card" at bounding box center [508, 396] width 322 height 33
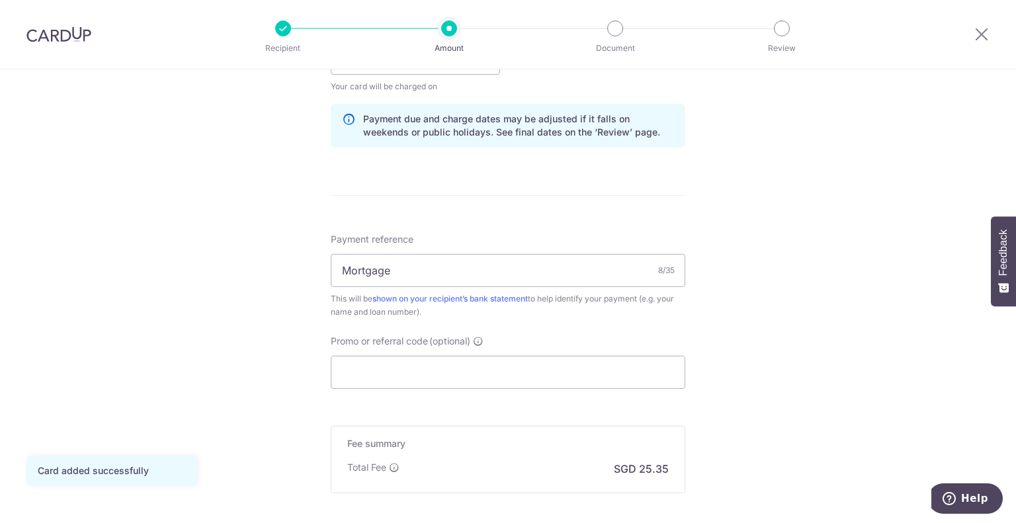
scroll to position [795, 0]
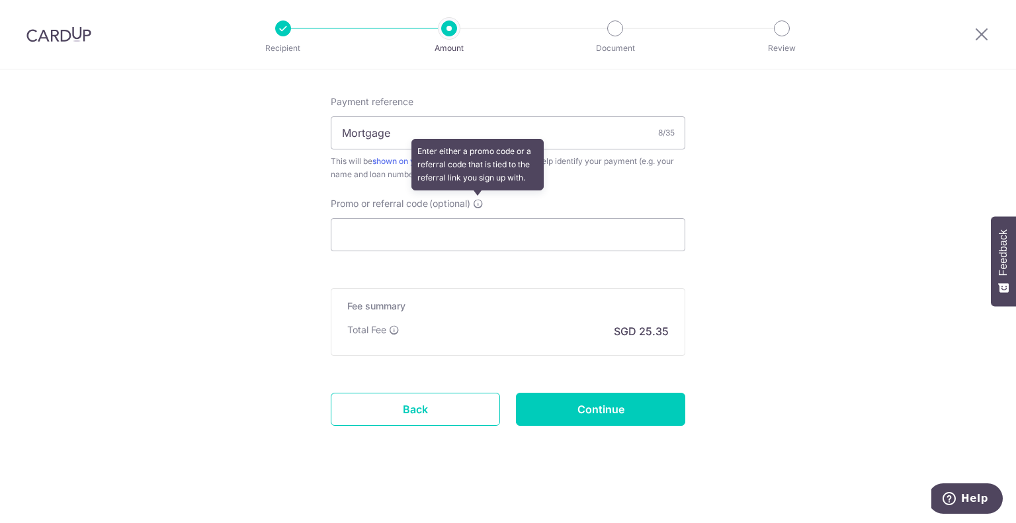
click at [481, 198] on icon at bounding box center [478, 203] width 11 height 11
click at [481, 218] on input "Promo or referral code (optional) Enter either a promo code or a referral code …" at bounding box center [508, 234] width 355 height 33
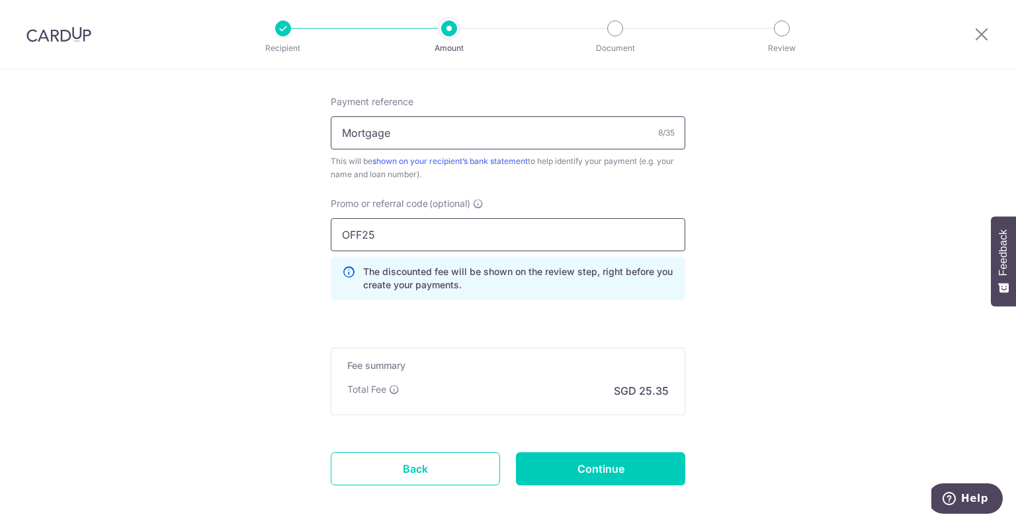
type input "OFF25"
click button "Add Card" at bounding box center [0, 0] width 0 height 0
click at [573, 468] on input "Continue" at bounding box center [600, 469] width 169 height 33
type input "Create Schedule"
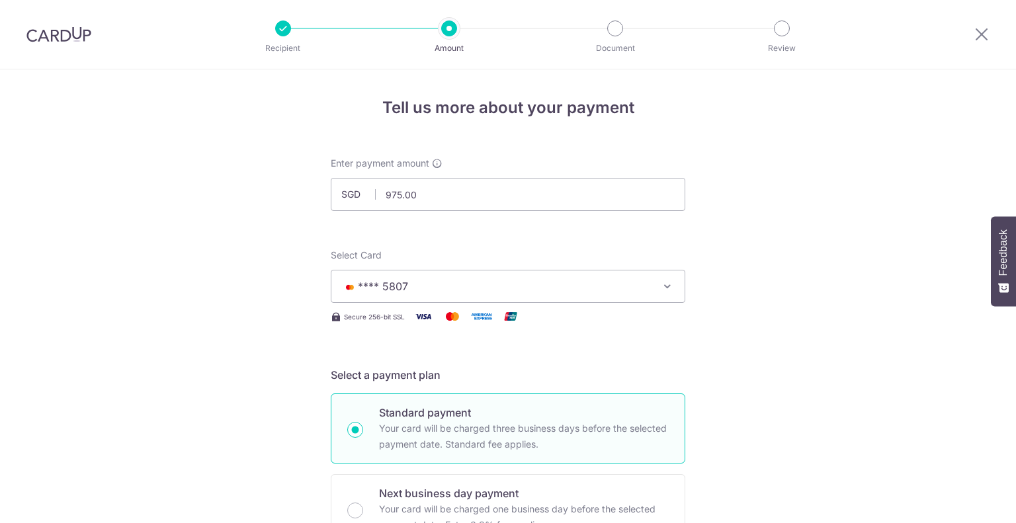
scroll to position [873, 0]
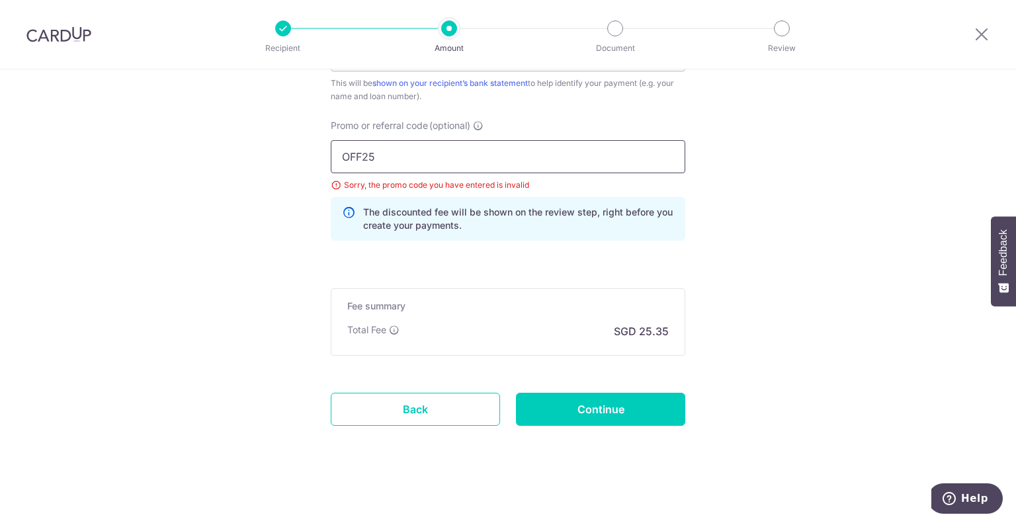
drag, startPoint x: 414, startPoint y: 146, endPoint x: 367, endPoint y: 154, distance: 48.2
click at [367, 154] on input "OFF25" at bounding box center [508, 156] width 355 height 33
type input "OFF225"
click button "Add Card" at bounding box center [0, 0] width 0 height 0
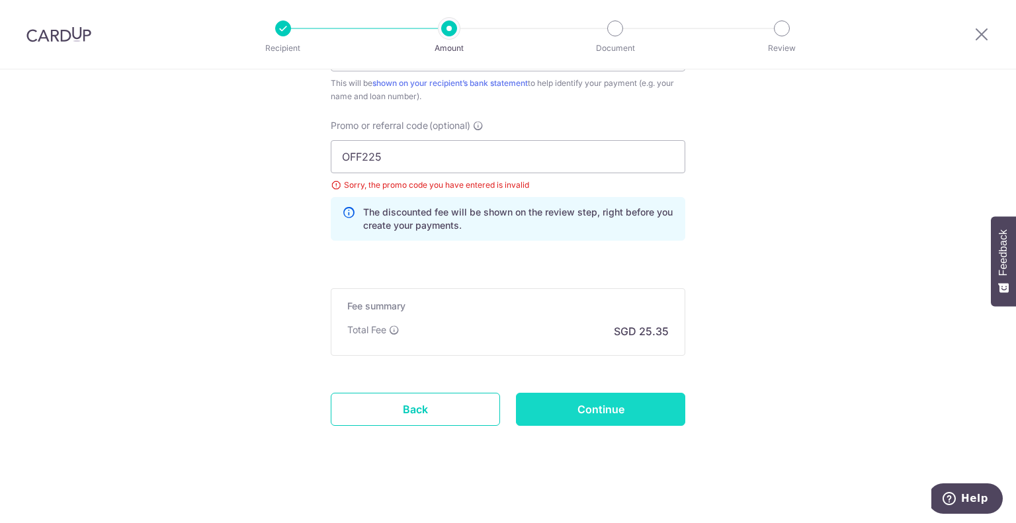
click at [565, 395] on input "Continue" at bounding box center [600, 409] width 169 height 33
type input "Update Schedule"
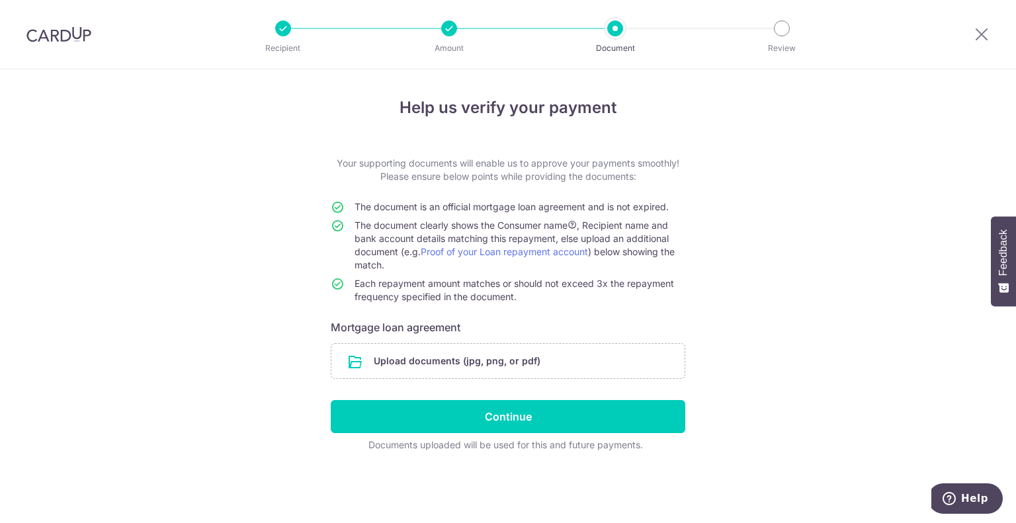
click at [453, 27] on div at bounding box center [449, 29] width 16 height 16
click at [475, 256] on link "Proof of your Loan repayment account" at bounding box center [504, 251] width 167 height 11
